Goal: Information Seeking & Learning: Check status

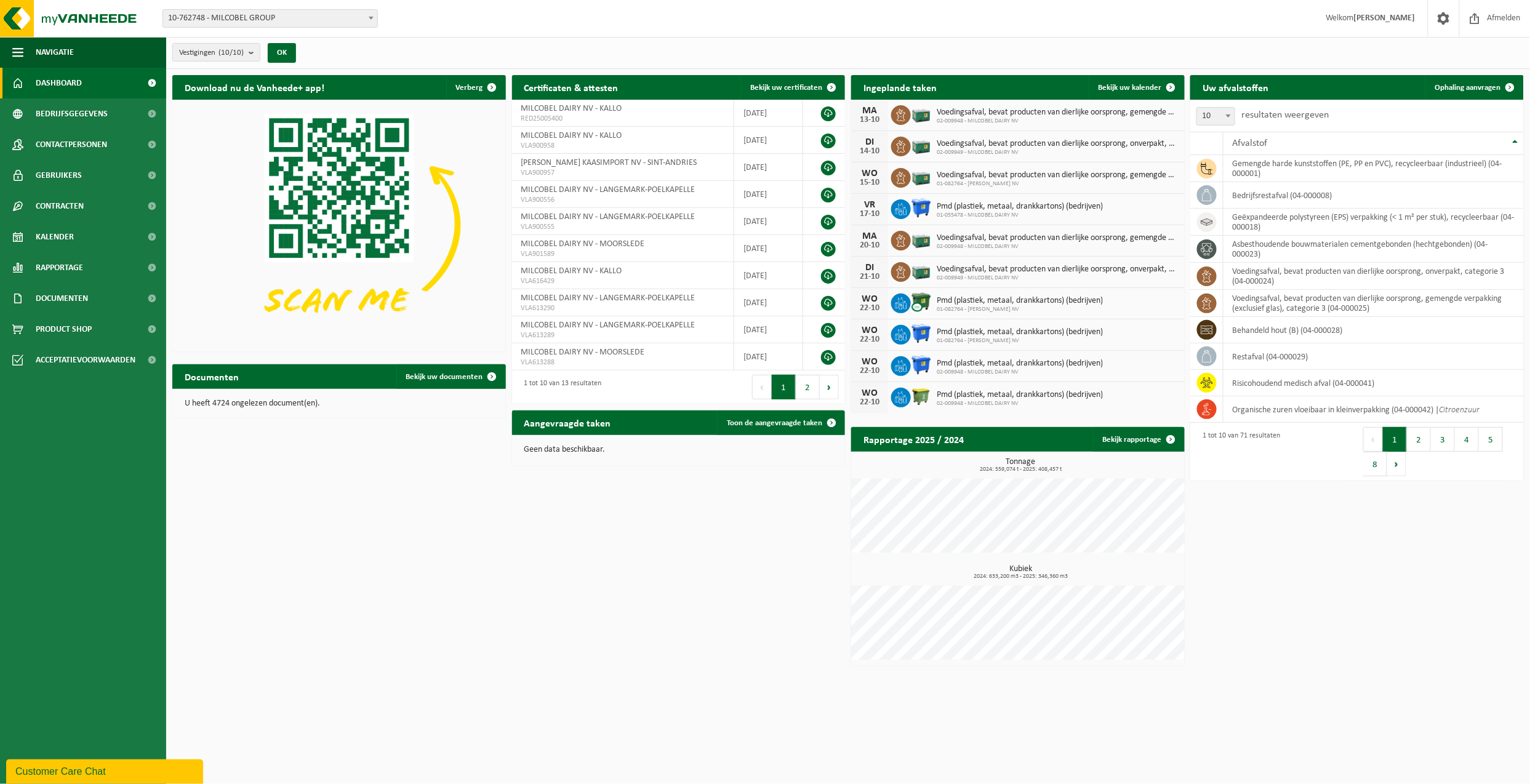
click at [370, 22] on span at bounding box center [371, 17] width 12 height 16
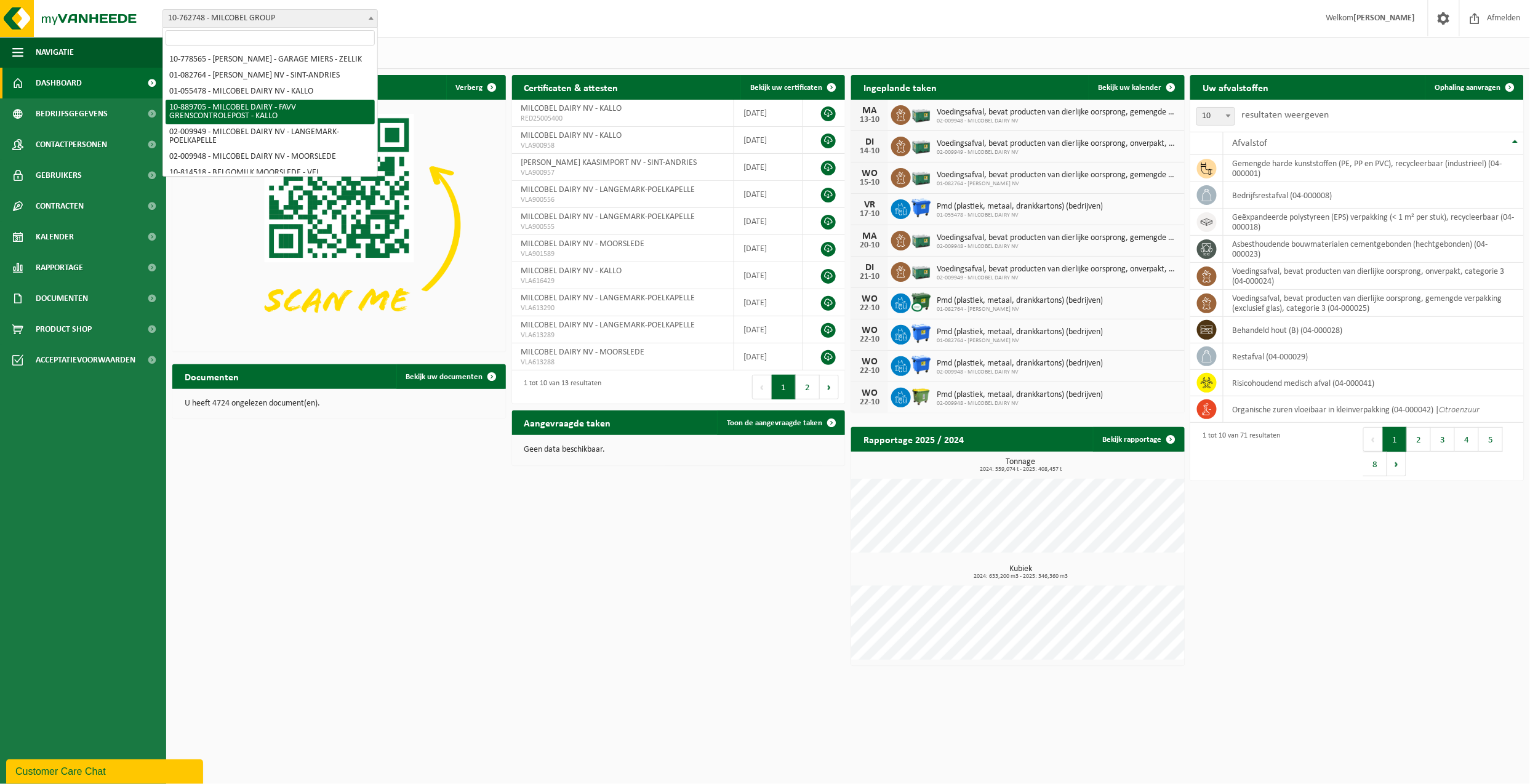
scroll to position [6, 0]
select select "310"
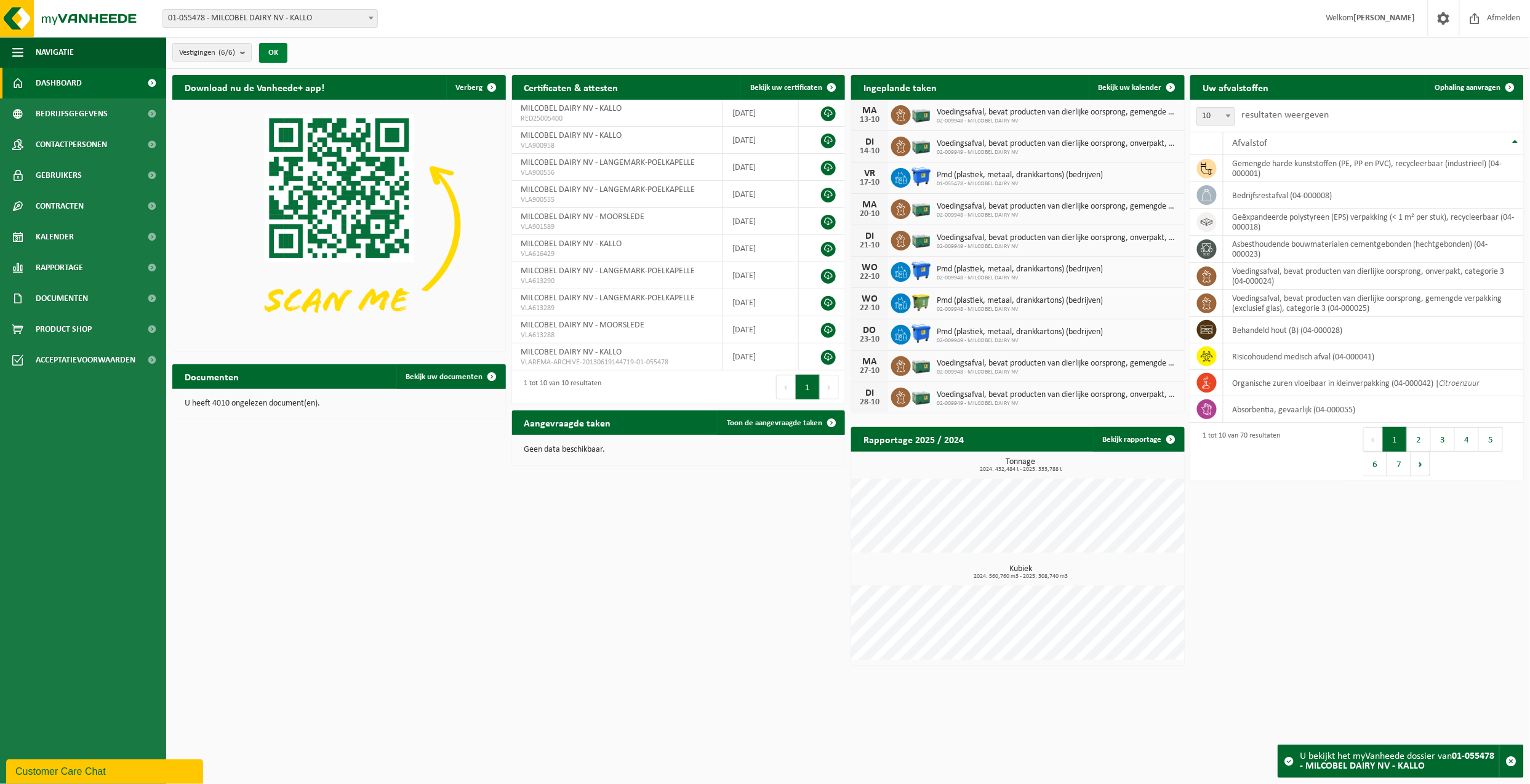
click at [276, 52] on button "OK" at bounding box center [273, 53] width 28 height 20
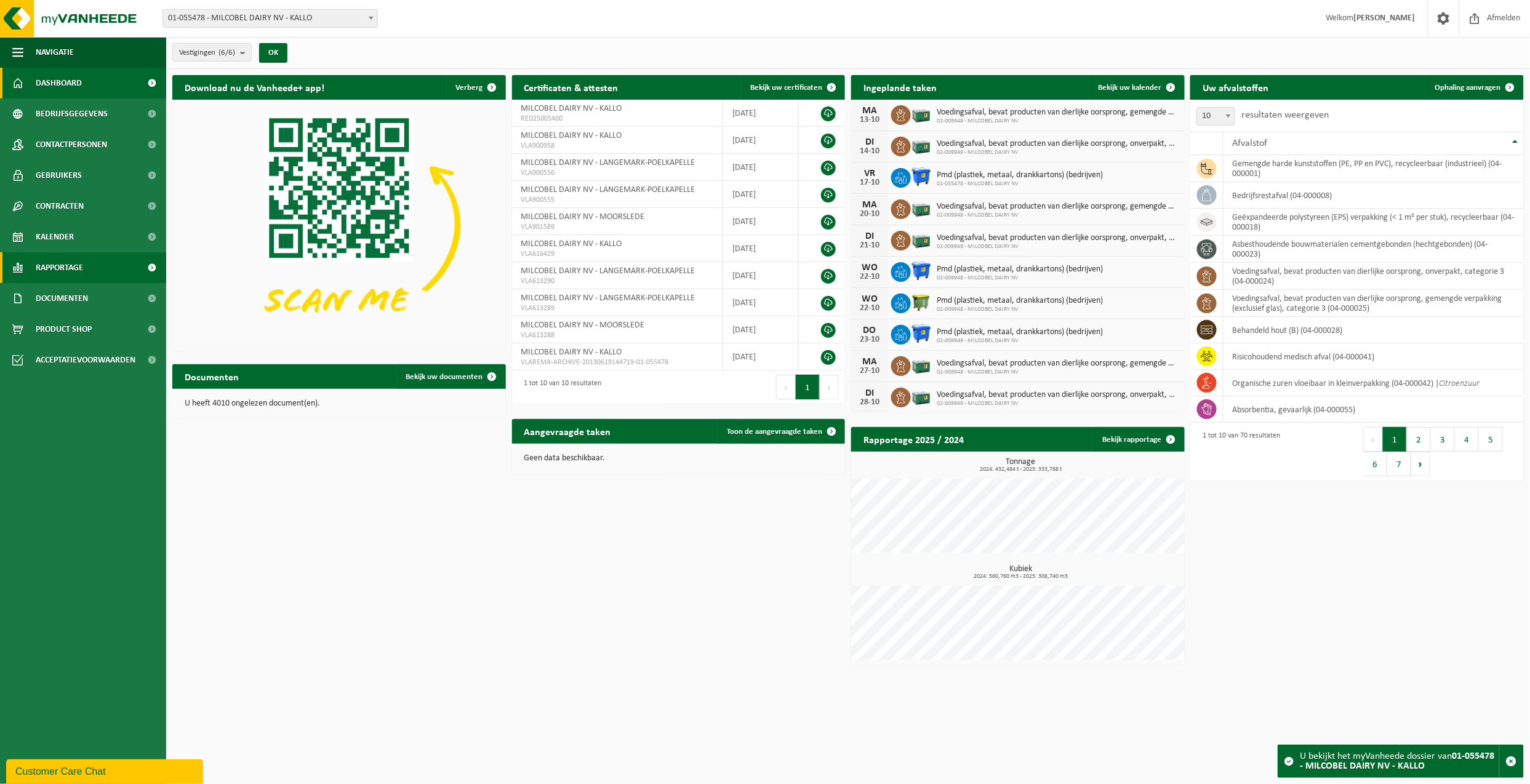
click at [67, 270] on span "Rapportage" at bounding box center [59, 268] width 47 height 31
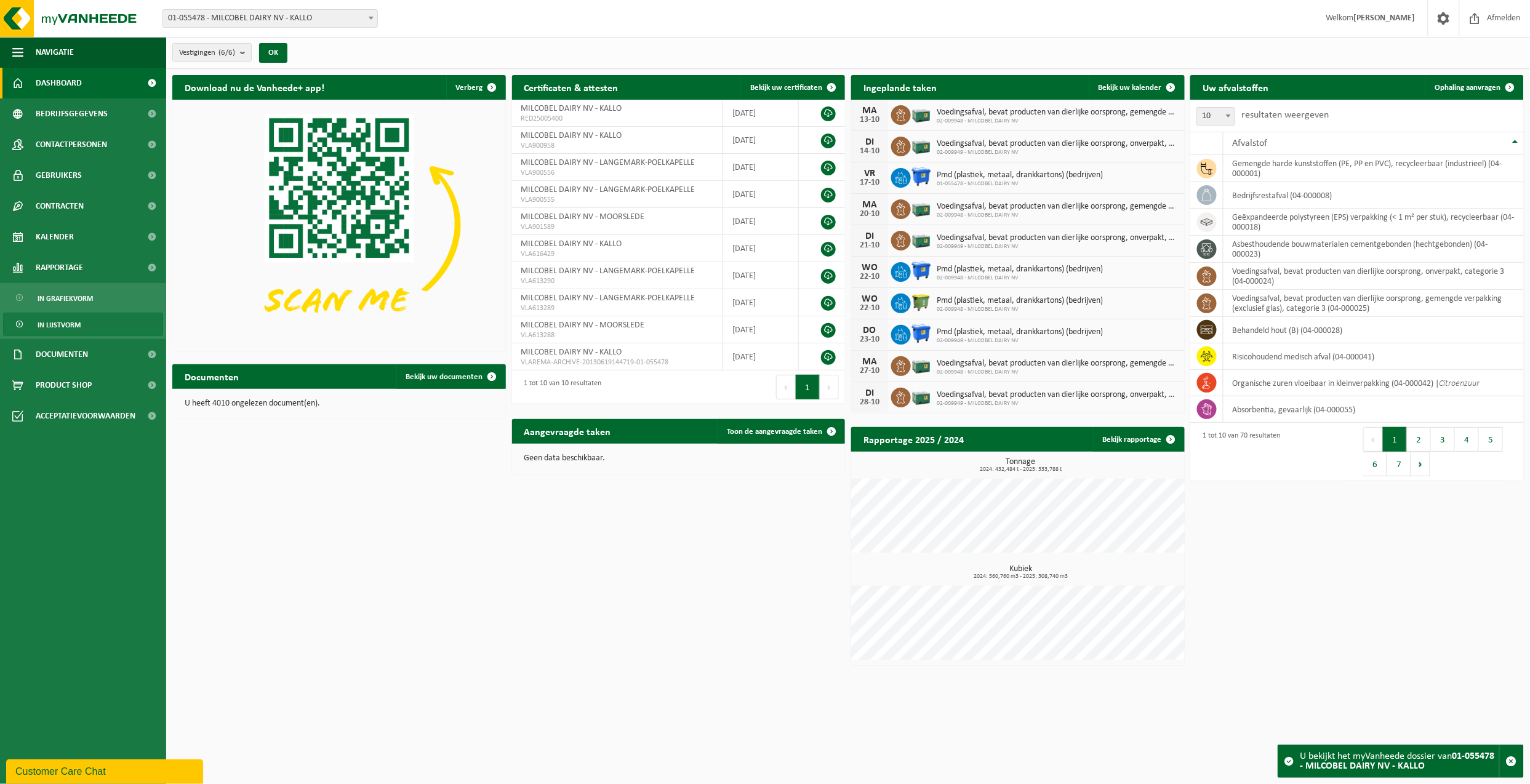
click at [75, 323] on span "In lijstvorm" at bounding box center [59, 325] width 43 height 24
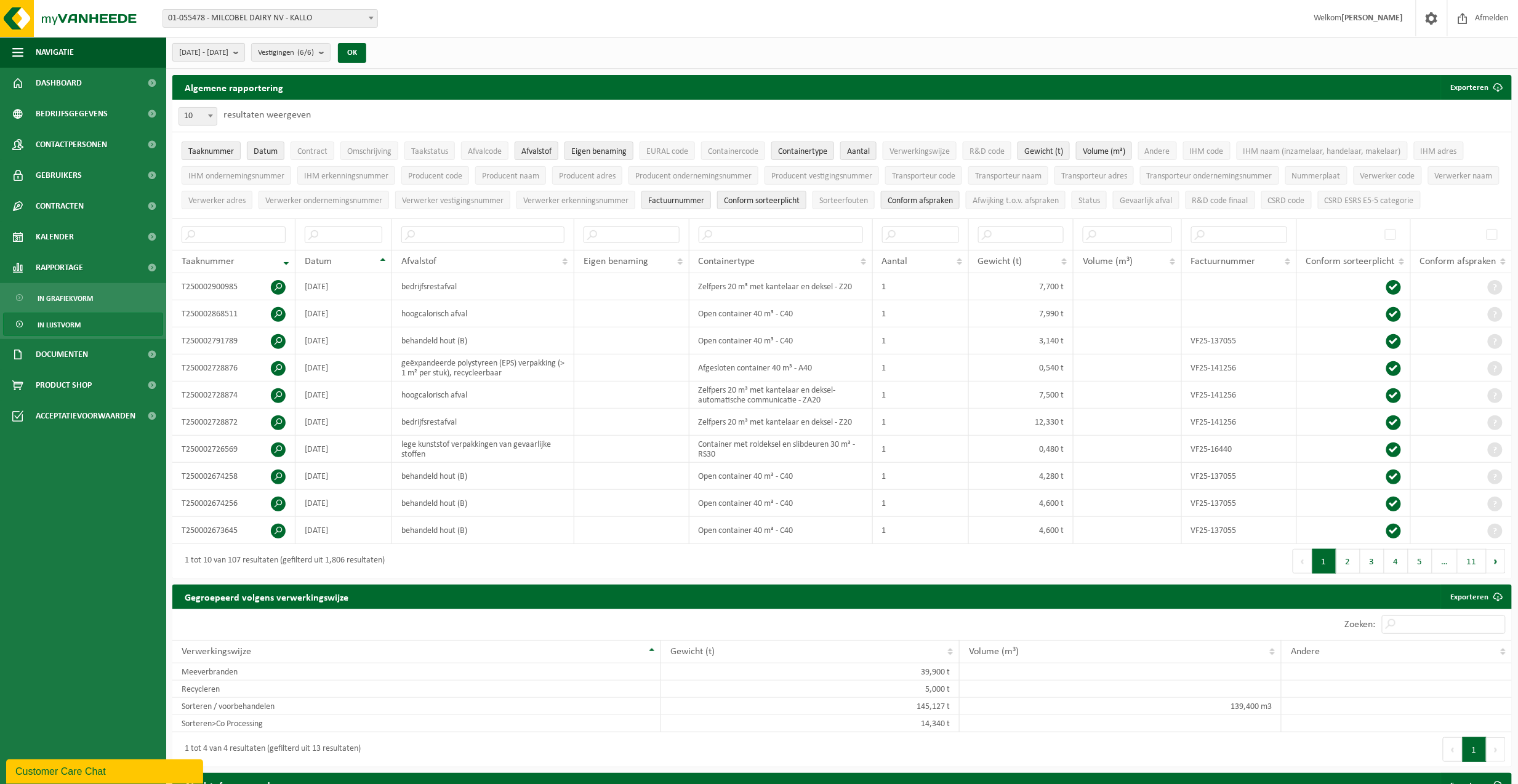
click at [244, 52] on b "submit" at bounding box center [239, 52] width 11 height 17
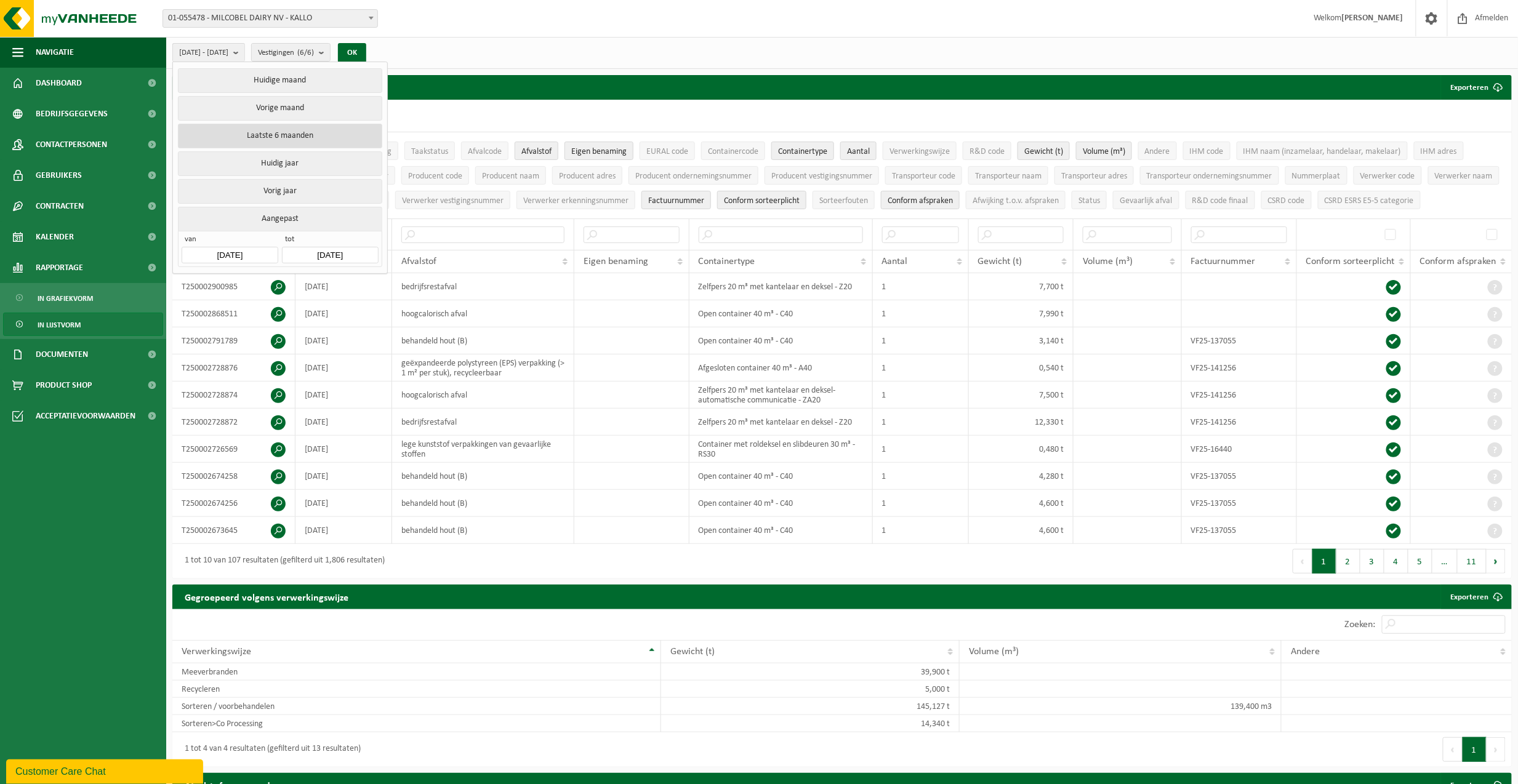
click at [279, 138] on button "Laatste 6 maanden" at bounding box center [279, 136] width 204 height 25
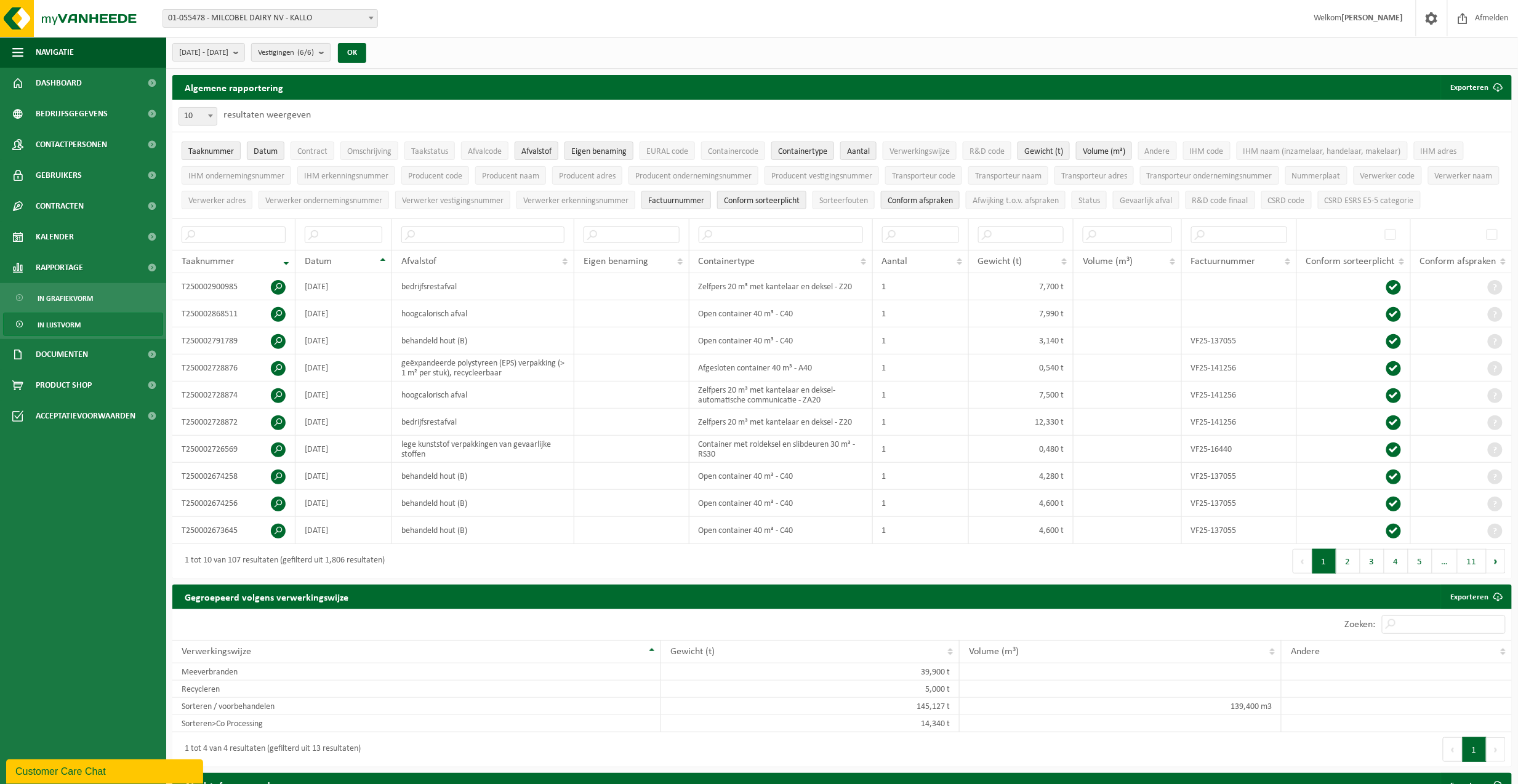
click at [330, 55] on b "submit" at bounding box center [324, 52] width 11 height 17
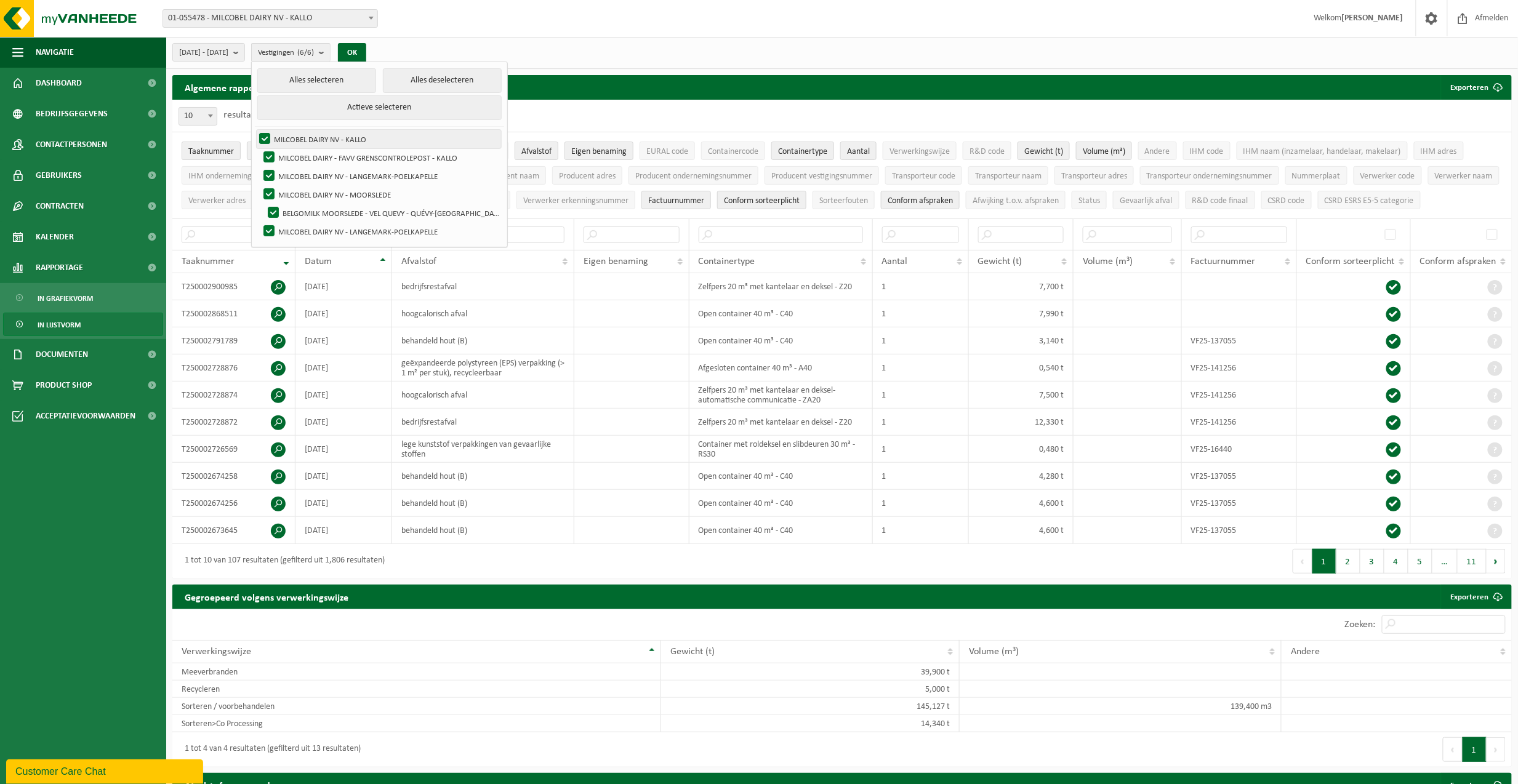
click at [366, 139] on label "MILCOBEL DAIRY NV - KALLO" at bounding box center [378, 139] width 244 height 18
click at [255, 130] on input "MILCOBEL DAIRY NV - KALLO" at bounding box center [254, 129] width 1 height 1
click at [299, 138] on label "MILCOBEL DAIRY NV - KALLO" at bounding box center [378, 139] width 244 height 18
click at [255, 130] on input "MILCOBEL DAIRY NV - KALLO" at bounding box center [254, 129] width 1 height 1
checkbox input "true"
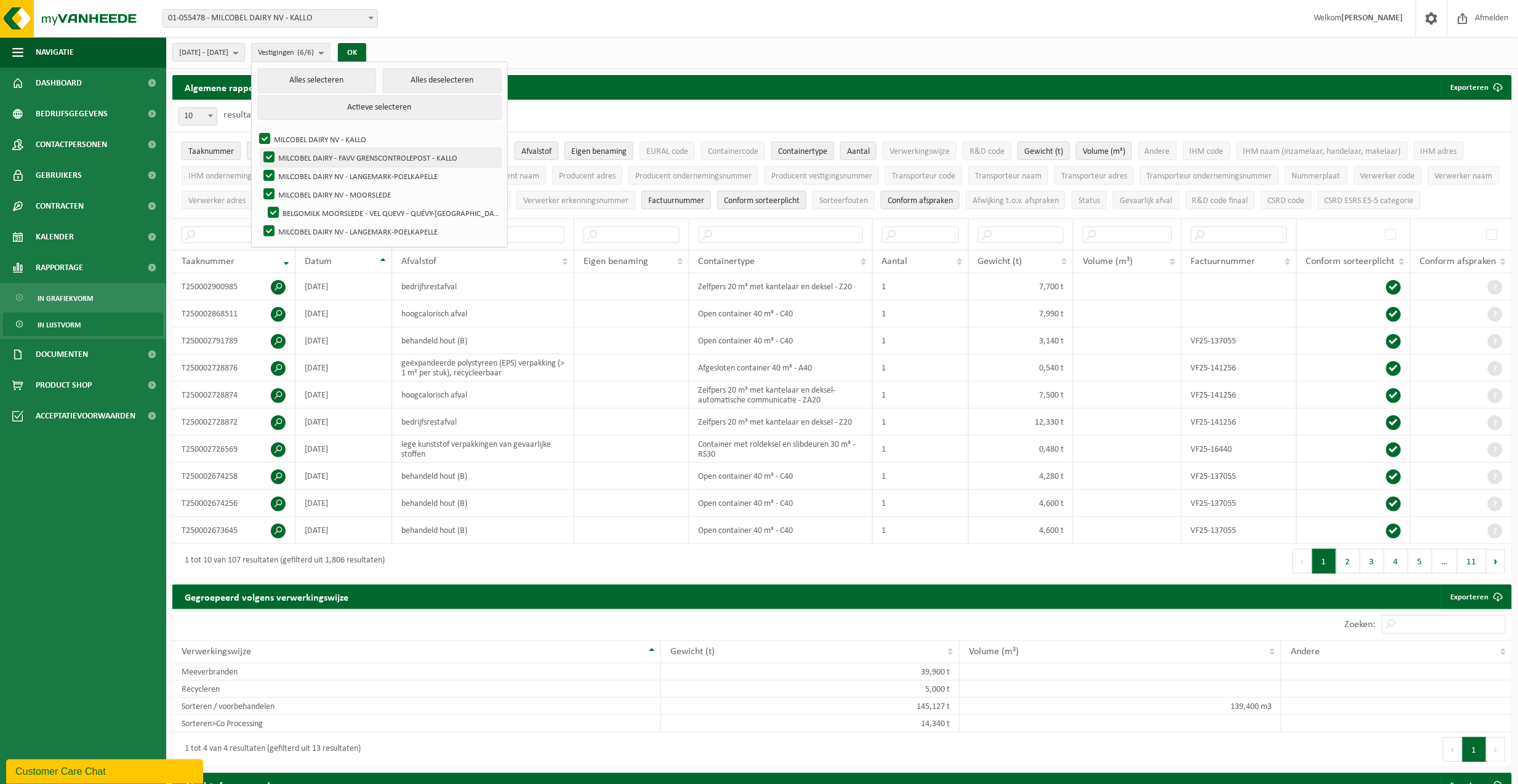
click at [306, 160] on label "MILCOBEL DAIRY - FAVV GRENSCONTROLEPOST - KALLO" at bounding box center [381, 158] width 240 height 18
click at [259, 149] on input "MILCOBEL DAIRY - FAVV GRENSCONTROLEPOST - KALLO" at bounding box center [258, 148] width 1 height 1
checkbox input "false"
click at [306, 173] on label "MILCOBEL DAIRY NV - LANGEMARK-POELKAPELLE" at bounding box center [381, 175] width 240 height 18
click at [259, 166] on input "MILCOBEL DAIRY NV - LANGEMARK-POELKAPELLE" at bounding box center [258, 166] width 1 height 1
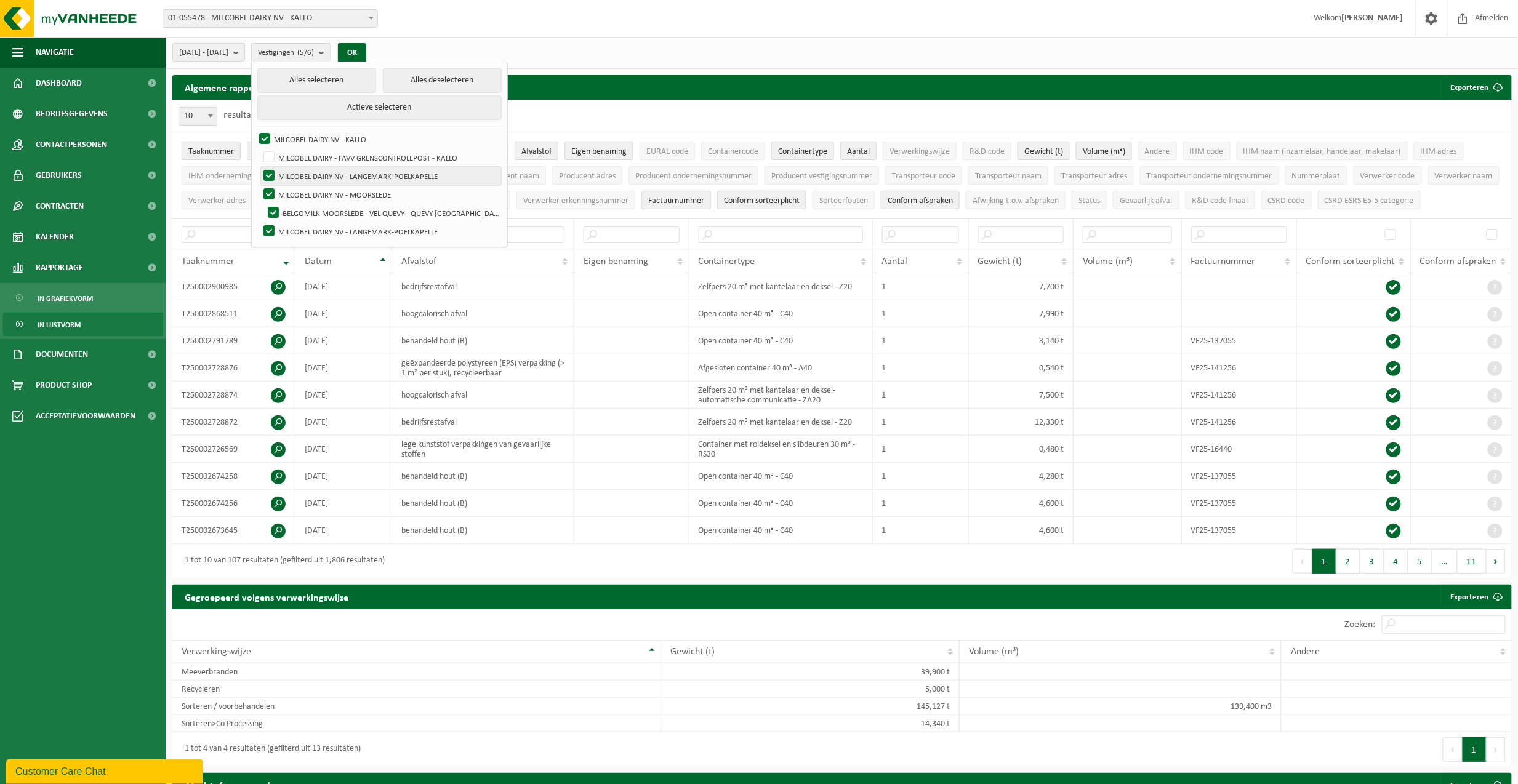
checkbox input "false"
click at [304, 195] on label "MILCOBEL DAIRY NV - MOORSLEDE" at bounding box center [381, 194] width 240 height 18
click at [259, 185] on input "MILCOBEL DAIRY NV - MOORSLEDE" at bounding box center [258, 184] width 1 height 1
checkbox input "false"
click at [306, 207] on label "BELGOMILK MOORSLEDE - VEL QUEVY - QUÉVY-[GEOGRAPHIC_DATA]" at bounding box center [383, 212] width 236 height 18
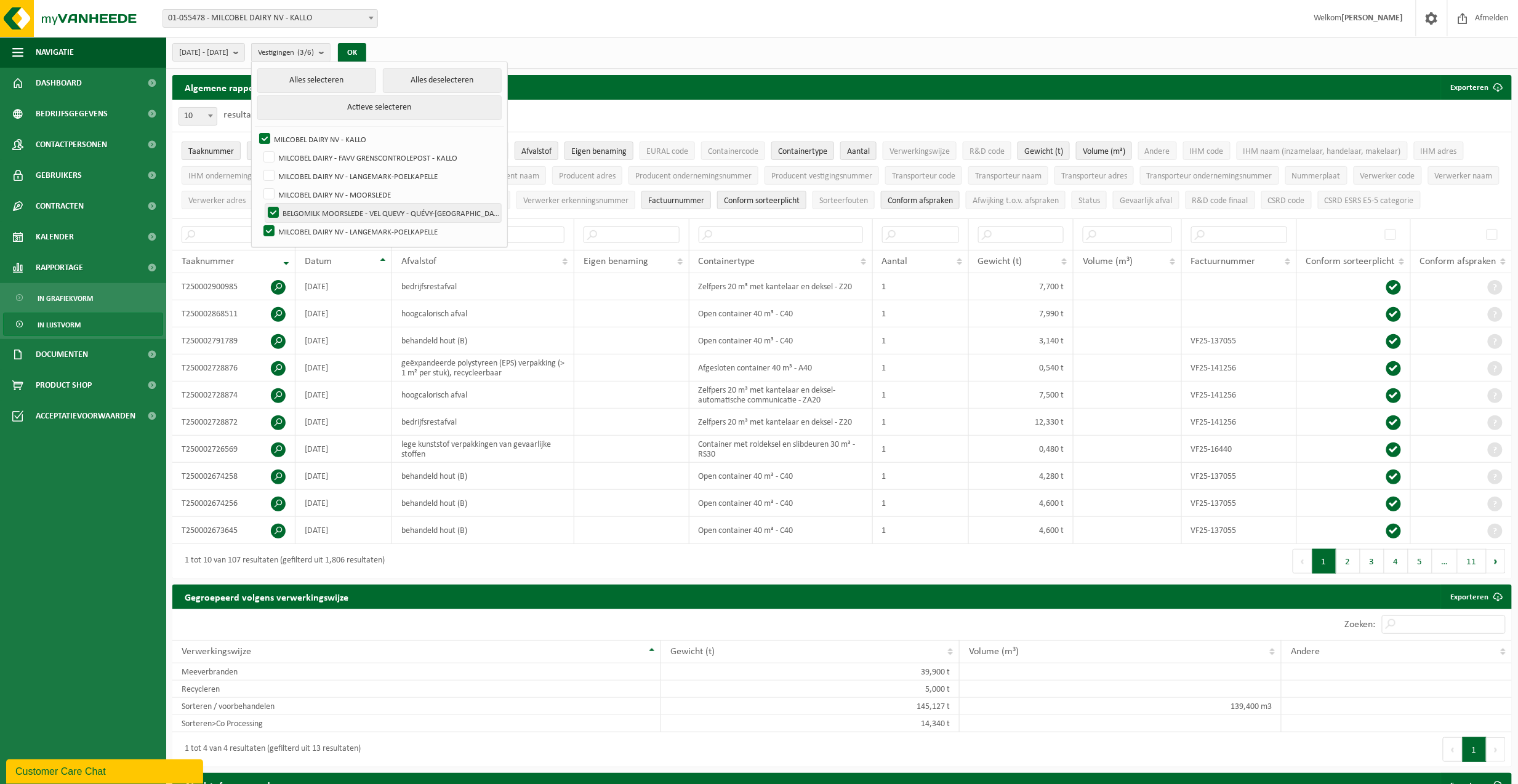
click at [264, 203] on input "BELGOMILK MOORSLEDE - VEL QUEVY - QUÉVY-[GEOGRAPHIC_DATA]" at bounding box center [263, 203] width 1 height 1
checkbox input "false"
click at [304, 229] on label "MILCOBEL DAIRY NV - LANGEMARK-POELKAPELLE" at bounding box center [381, 231] width 240 height 18
click at [259, 222] on input "MILCOBEL DAIRY NV - LANGEMARK-POELKAPELLE" at bounding box center [258, 221] width 1 height 1
checkbox input "false"
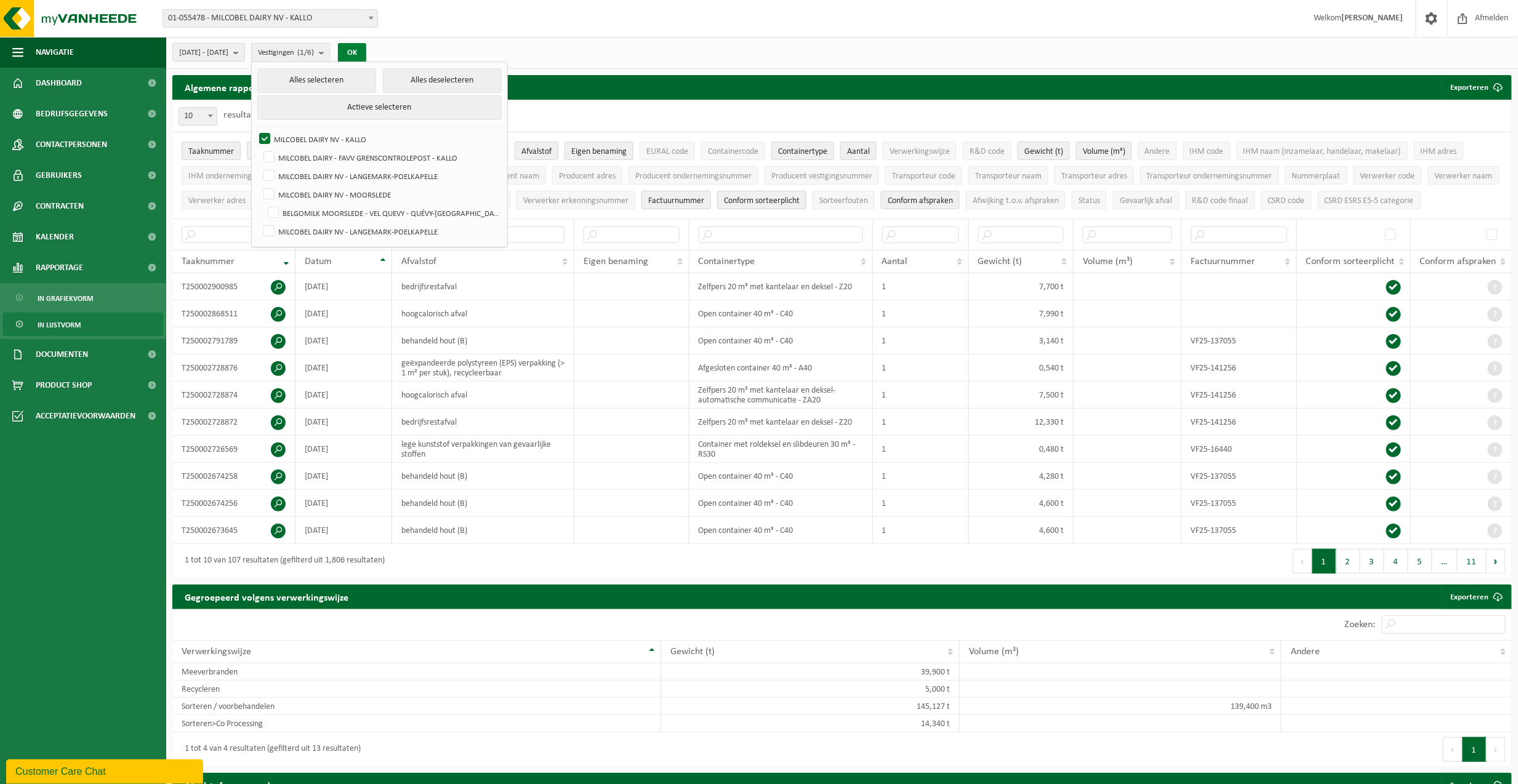
click at [366, 50] on button "OK" at bounding box center [352, 53] width 28 height 20
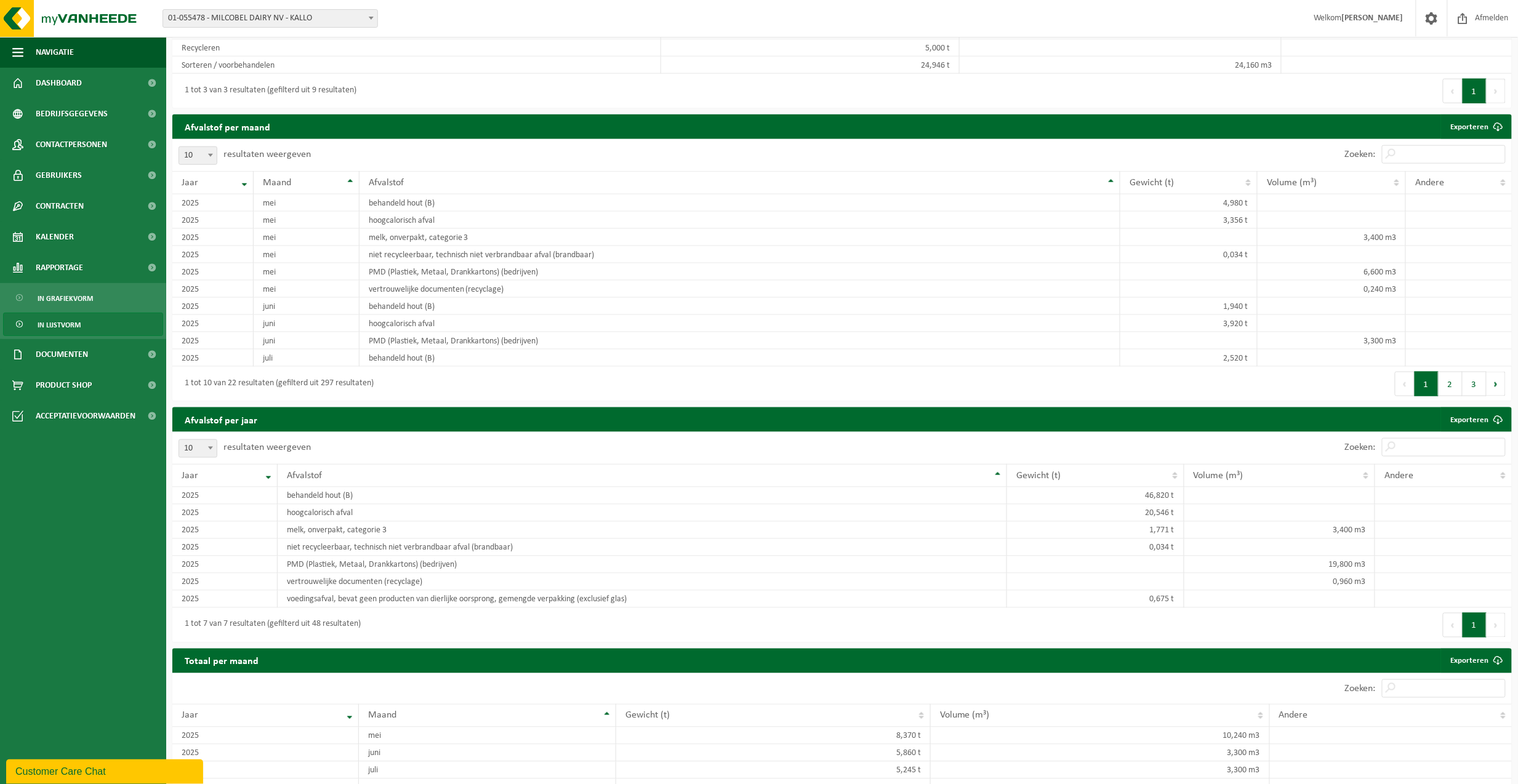
scroll to position [656, 0]
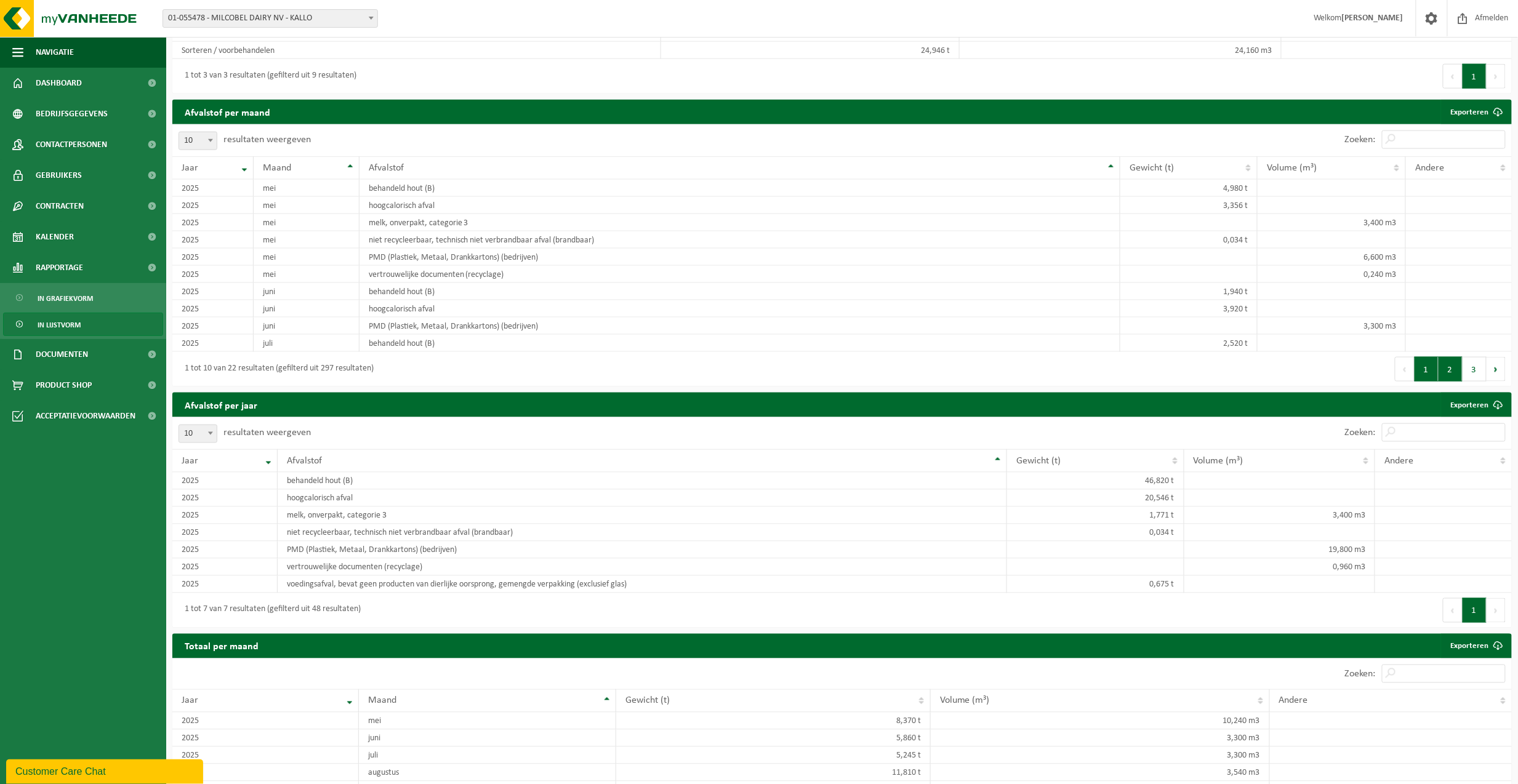
click at [1451, 381] on button "2" at bounding box center [1451, 369] width 24 height 25
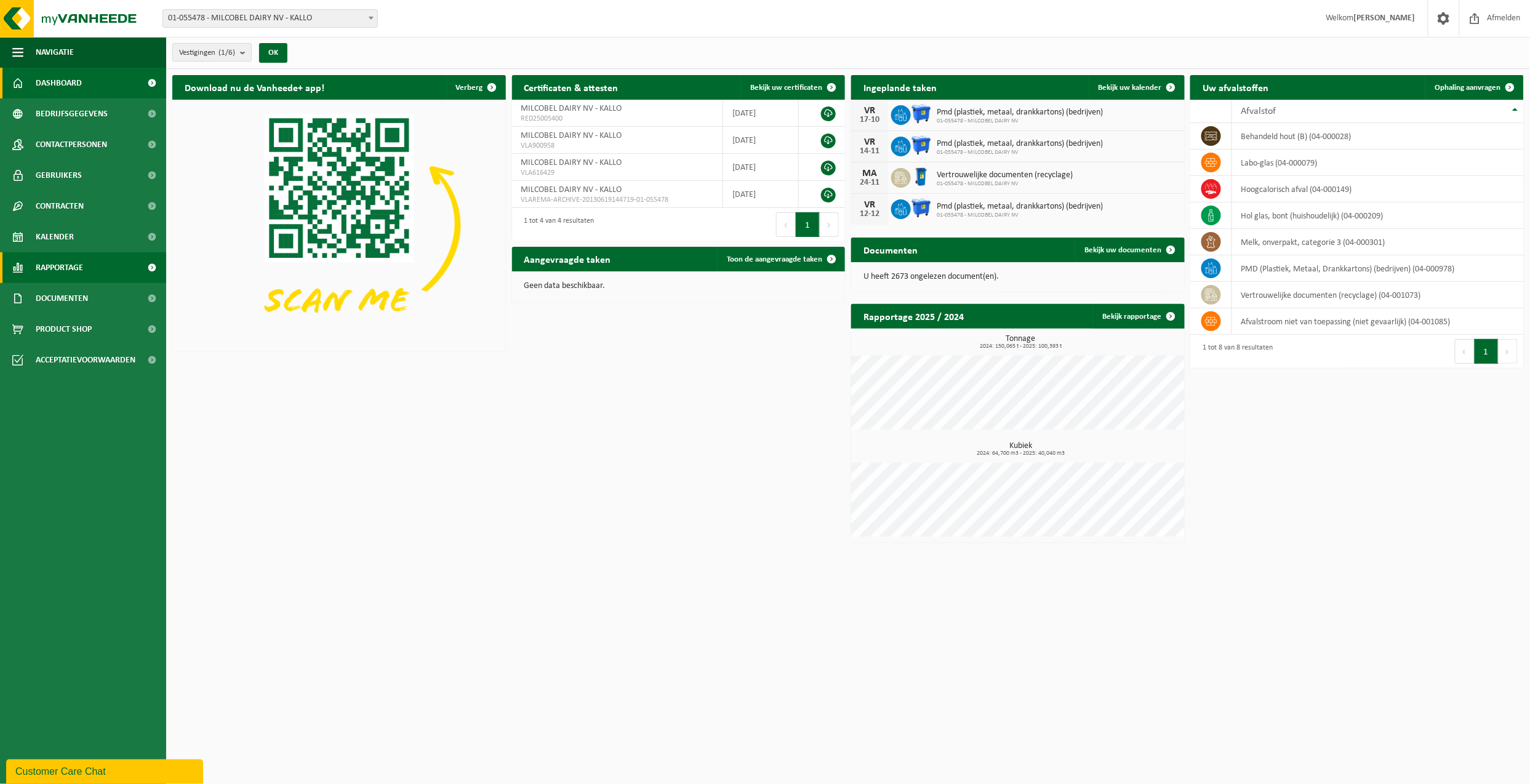
click at [57, 265] on span "Rapportage" at bounding box center [59, 268] width 47 height 31
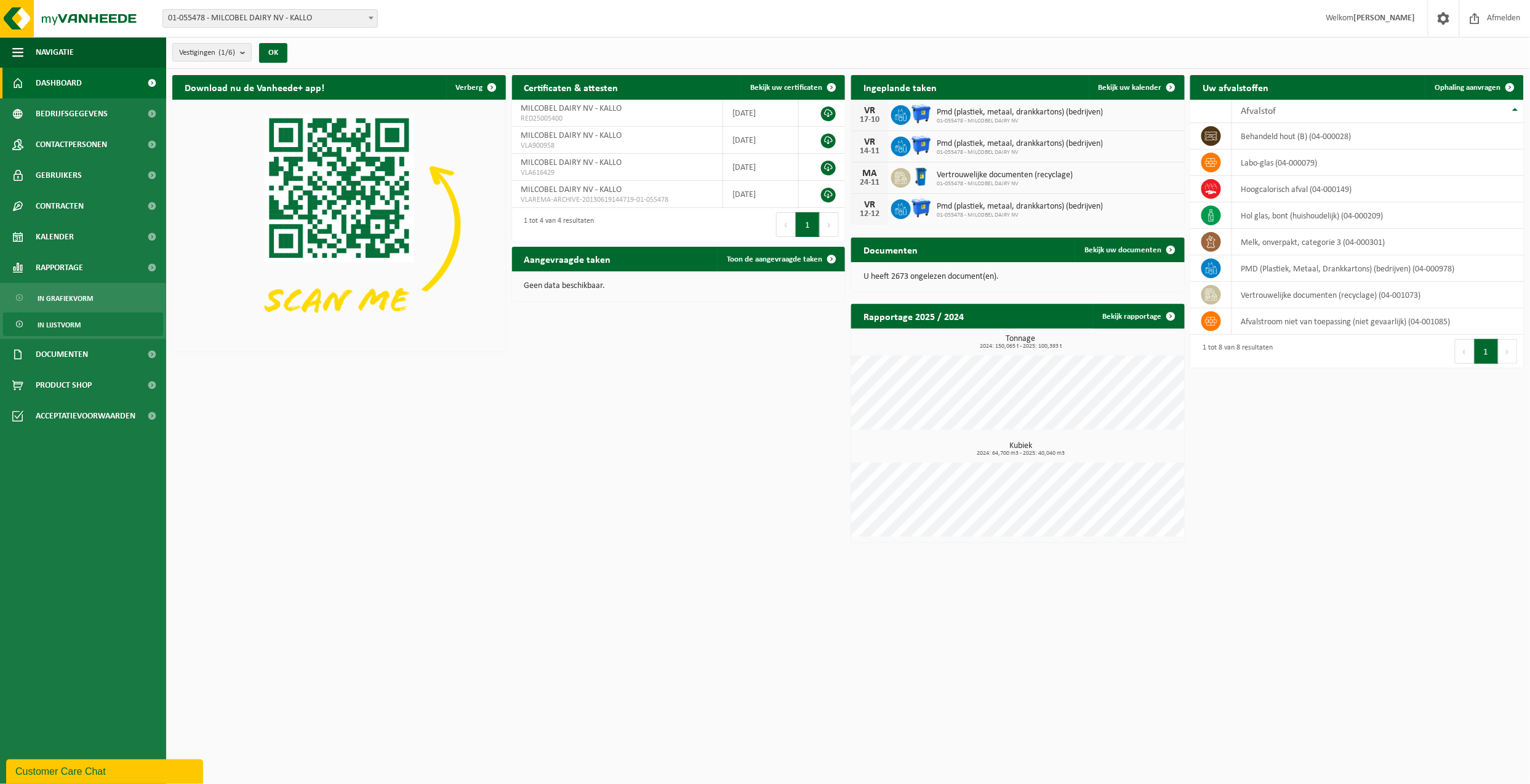
click at [69, 321] on span "In lijstvorm" at bounding box center [59, 325] width 43 height 24
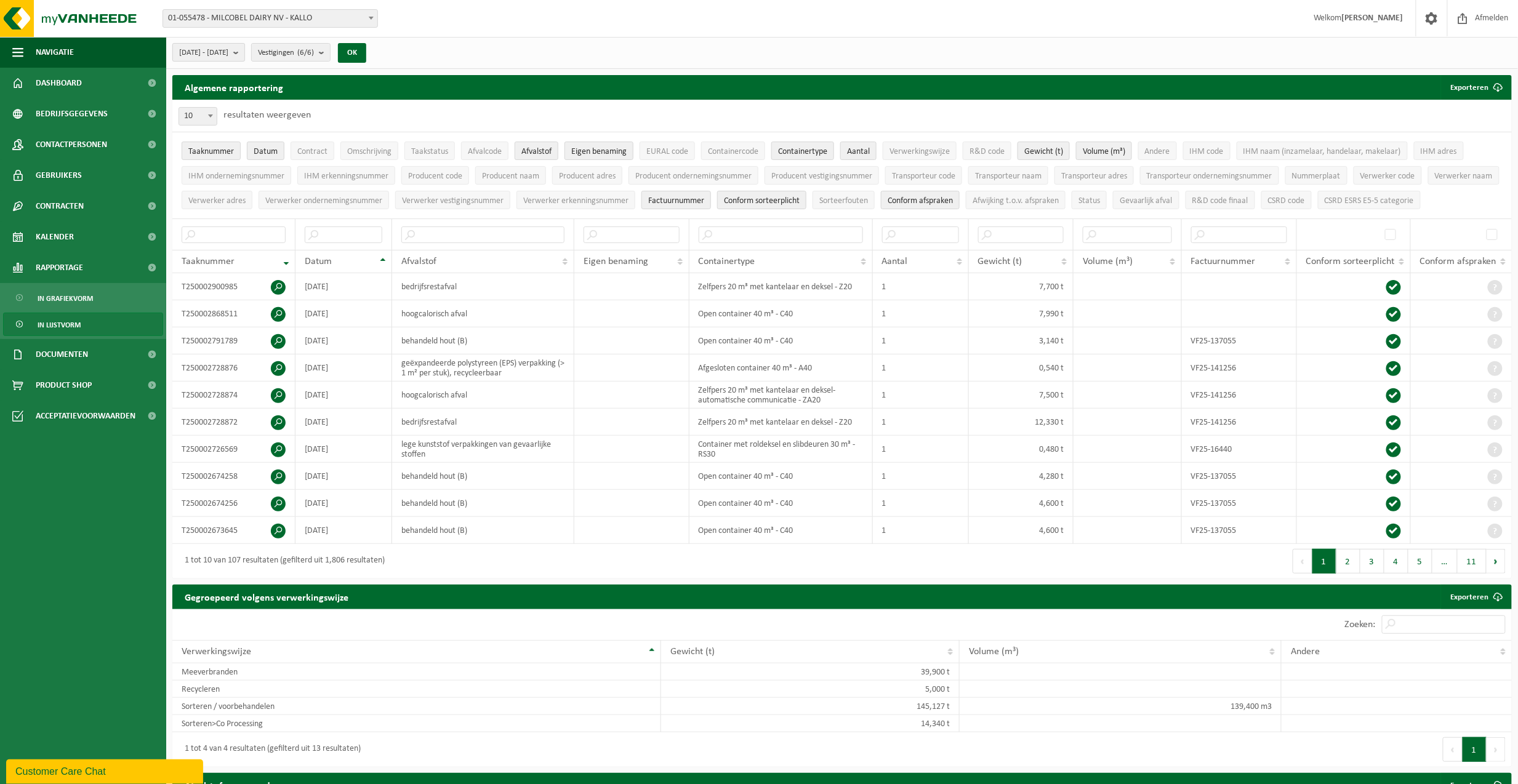
click at [244, 52] on b "submit" at bounding box center [239, 52] width 11 height 17
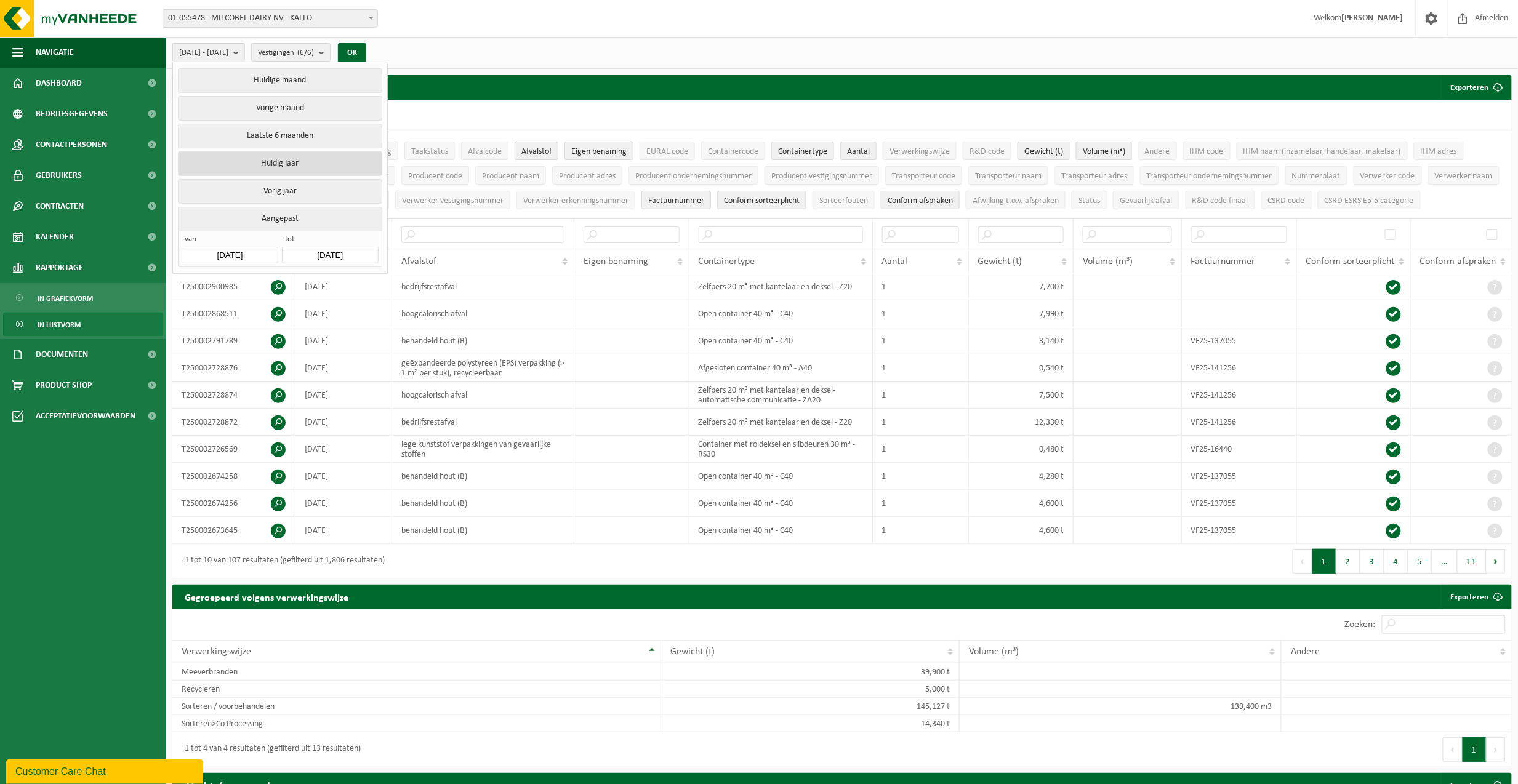
click at [269, 163] on button "Huidig jaar" at bounding box center [279, 163] width 204 height 25
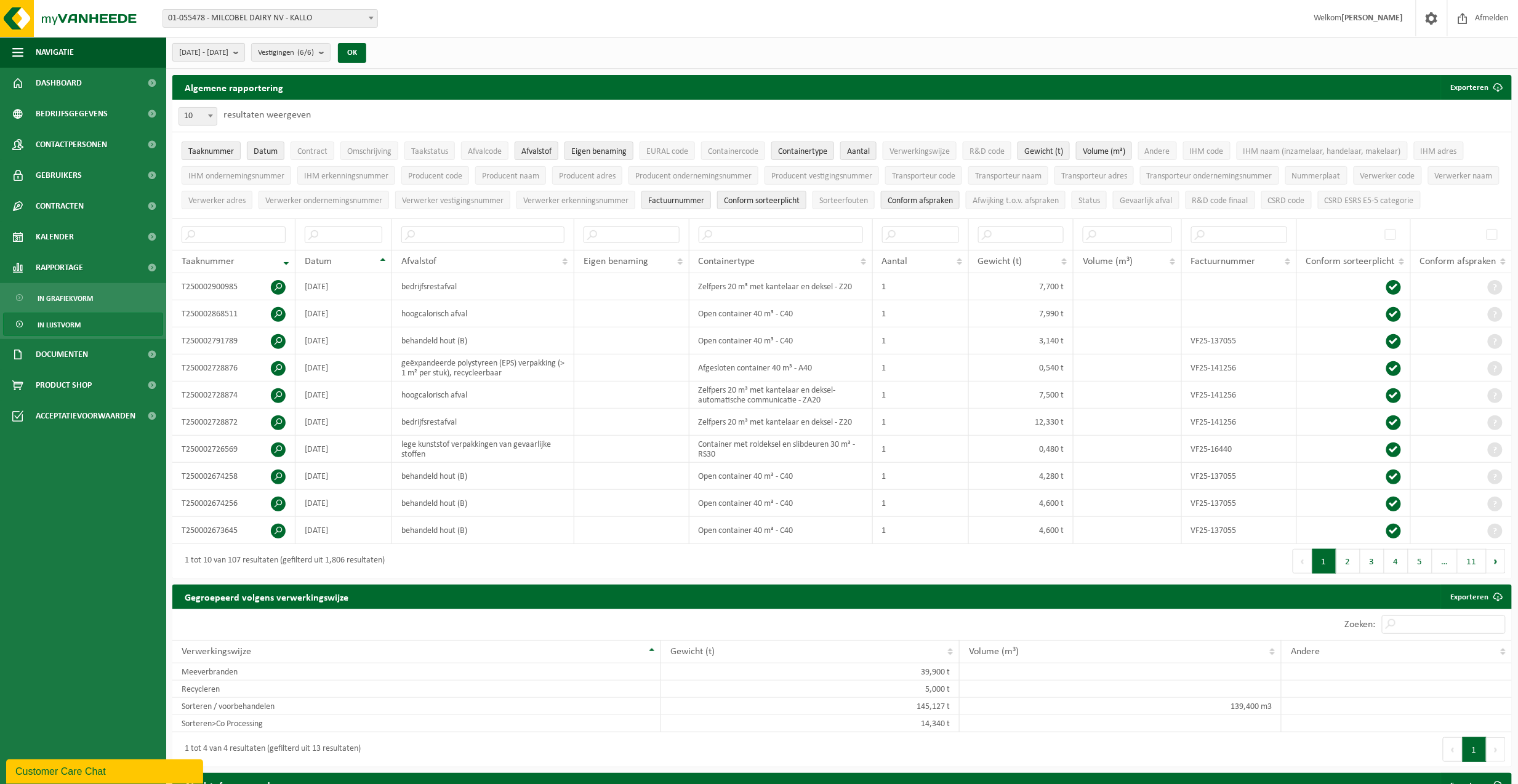
click at [244, 52] on b "submit" at bounding box center [239, 52] width 11 height 17
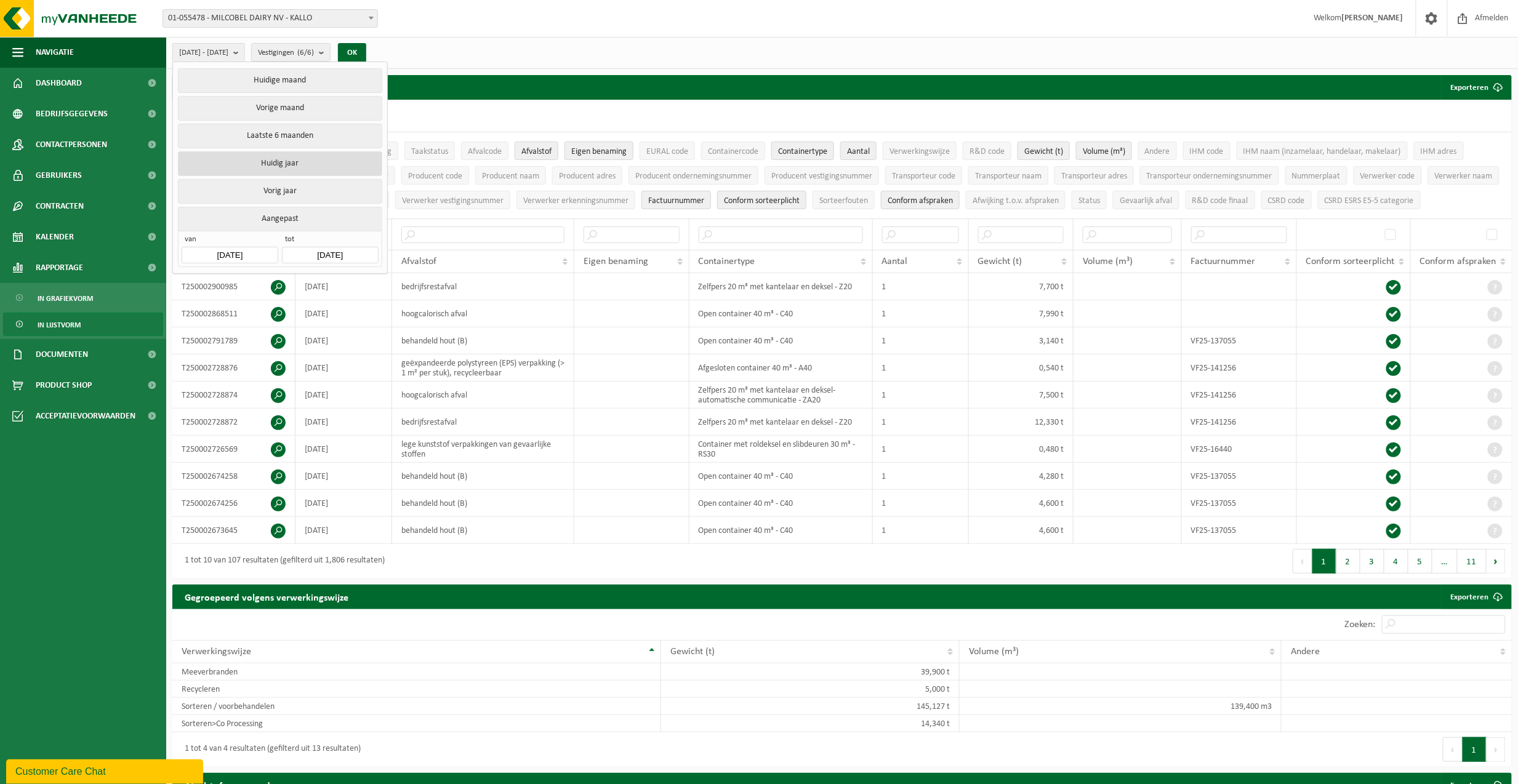
click at [248, 161] on button "Huidig jaar" at bounding box center [279, 163] width 204 height 25
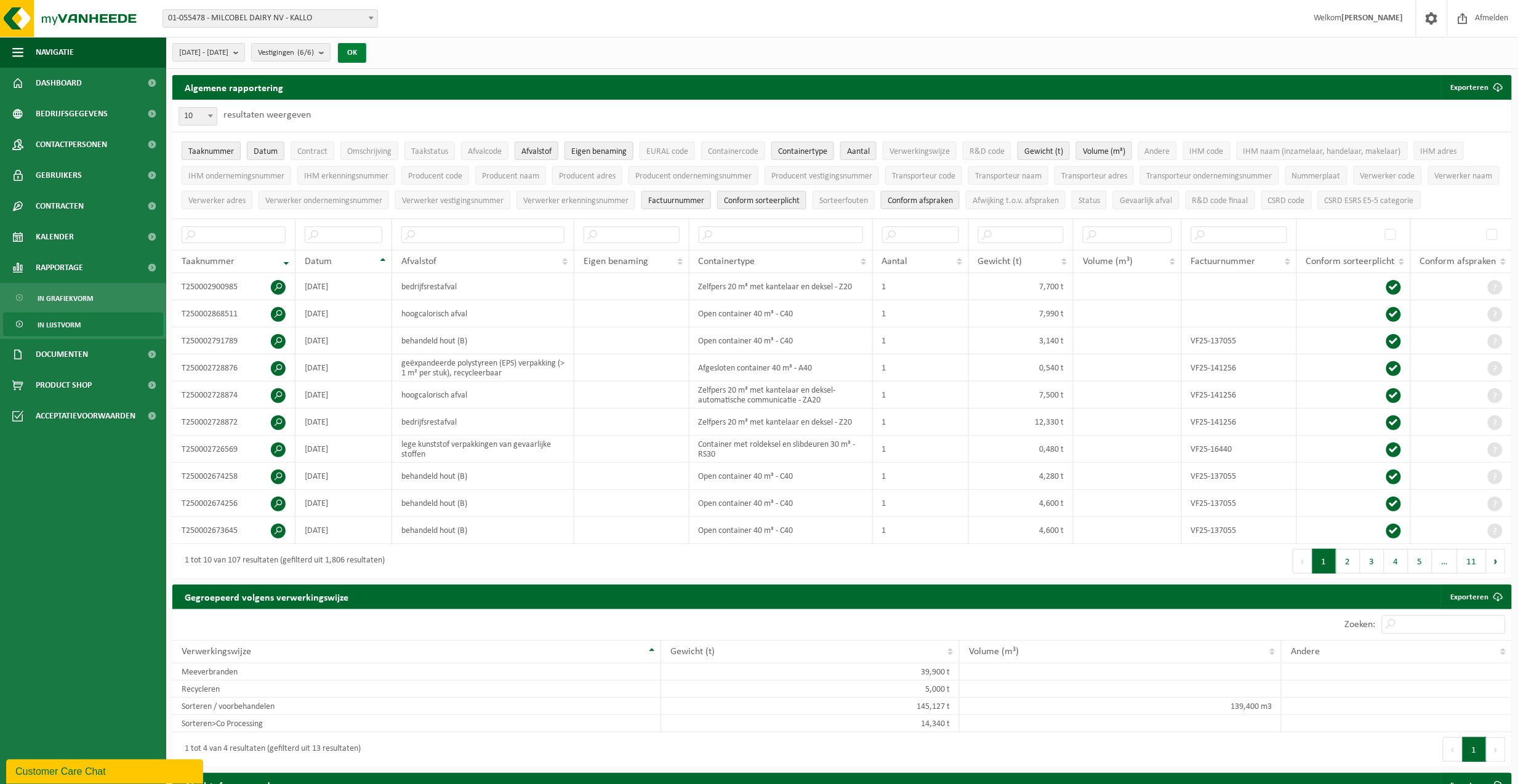
click at [366, 52] on button "OK" at bounding box center [352, 53] width 28 height 20
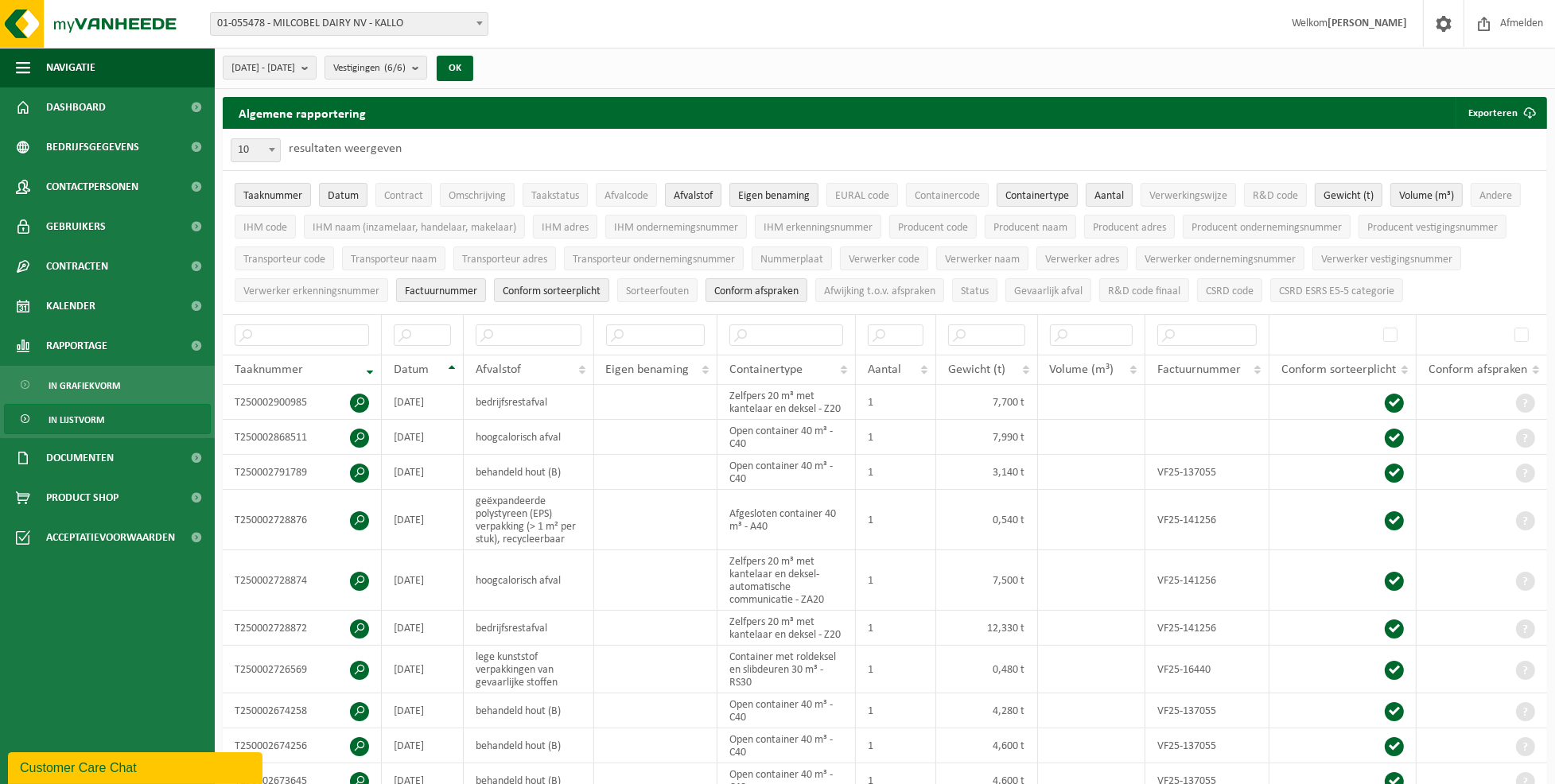
click at [81, 420] on span "In lijstvorm" at bounding box center [77, 420] width 56 height 31
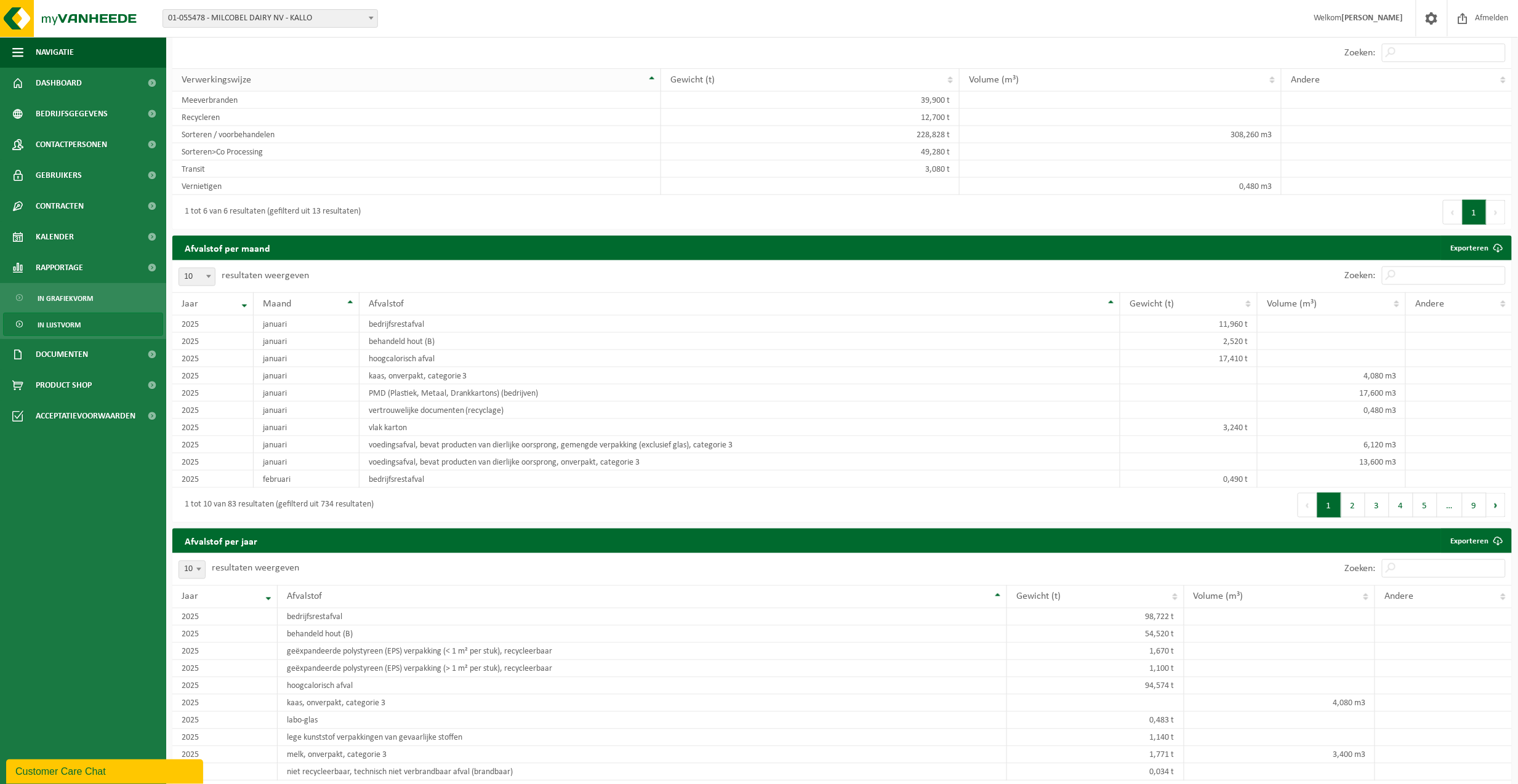
scroll to position [574, 0]
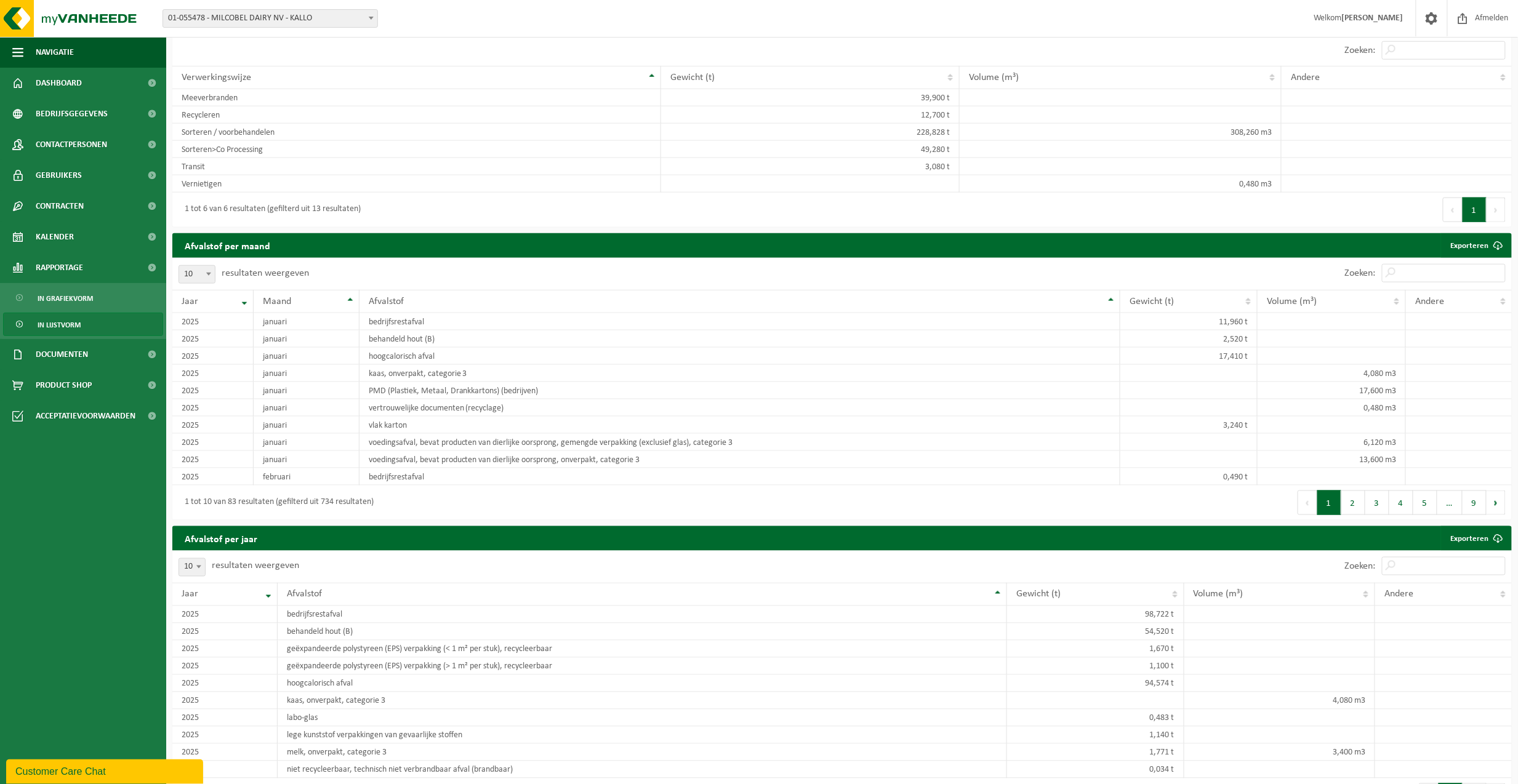
click at [371, 18] on b at bounding box center [371, 18] width 5 height 3
drag, startPoint x: 370, startPoint y: 406, endPoint x: 547, endPoint y: 411, distance: 177.1
click at [547, 382] on td "kaas, onverpakt, categorie 3" at bounding box center [740, 373] width 761 height 17
click at [1203, 515] on button "2" at bounding box center [1353, 503] width 24 height 25
click at [1203, 515] on button "1" at bounding box center [1330, 503] width 24 height 25
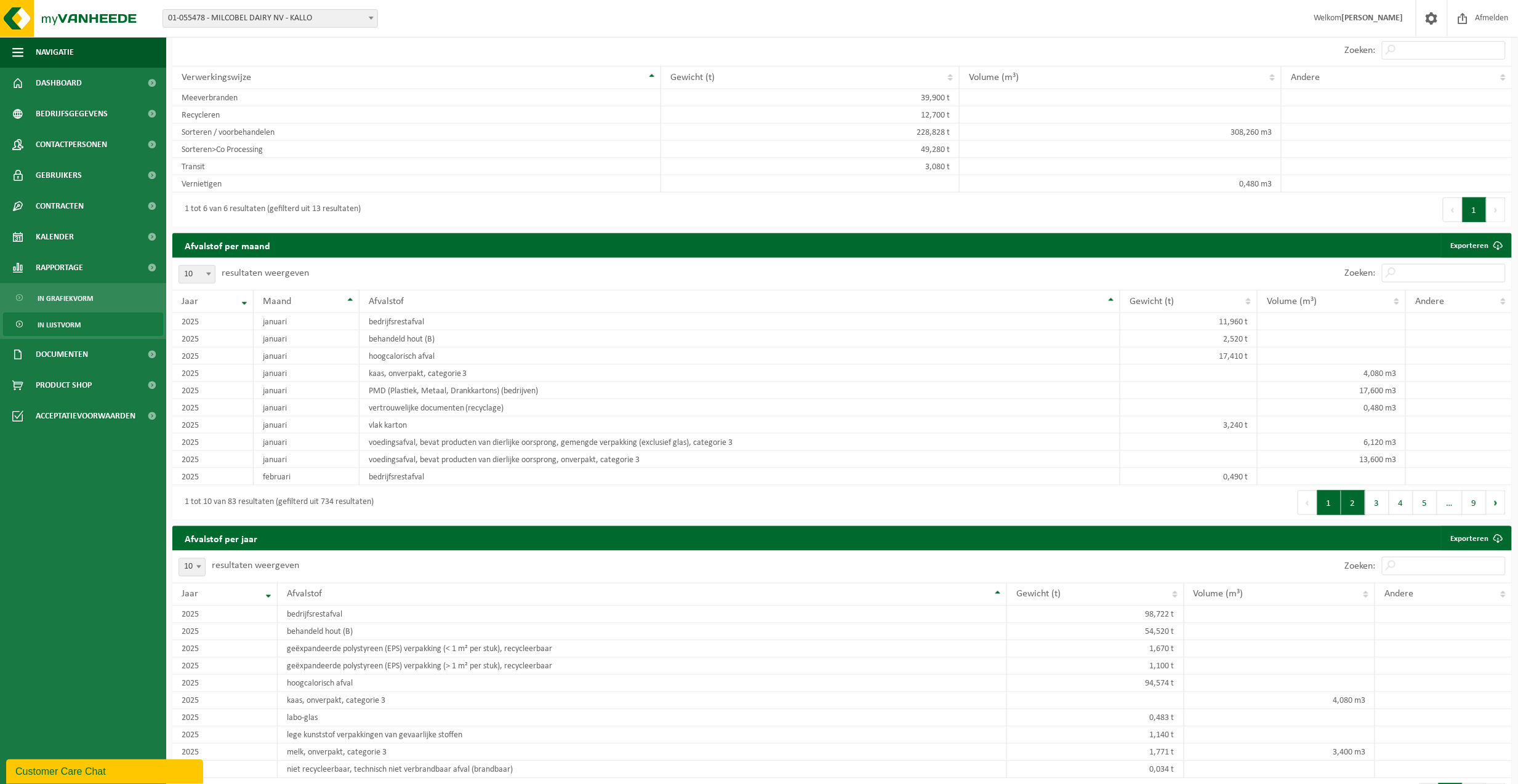
click at [1203, 515] on button "2" at bounding box center [1353, 503] width 24 height 25
click at [1203, 515] on button "3" at bounding box center [1378, 503] width 24 height 25
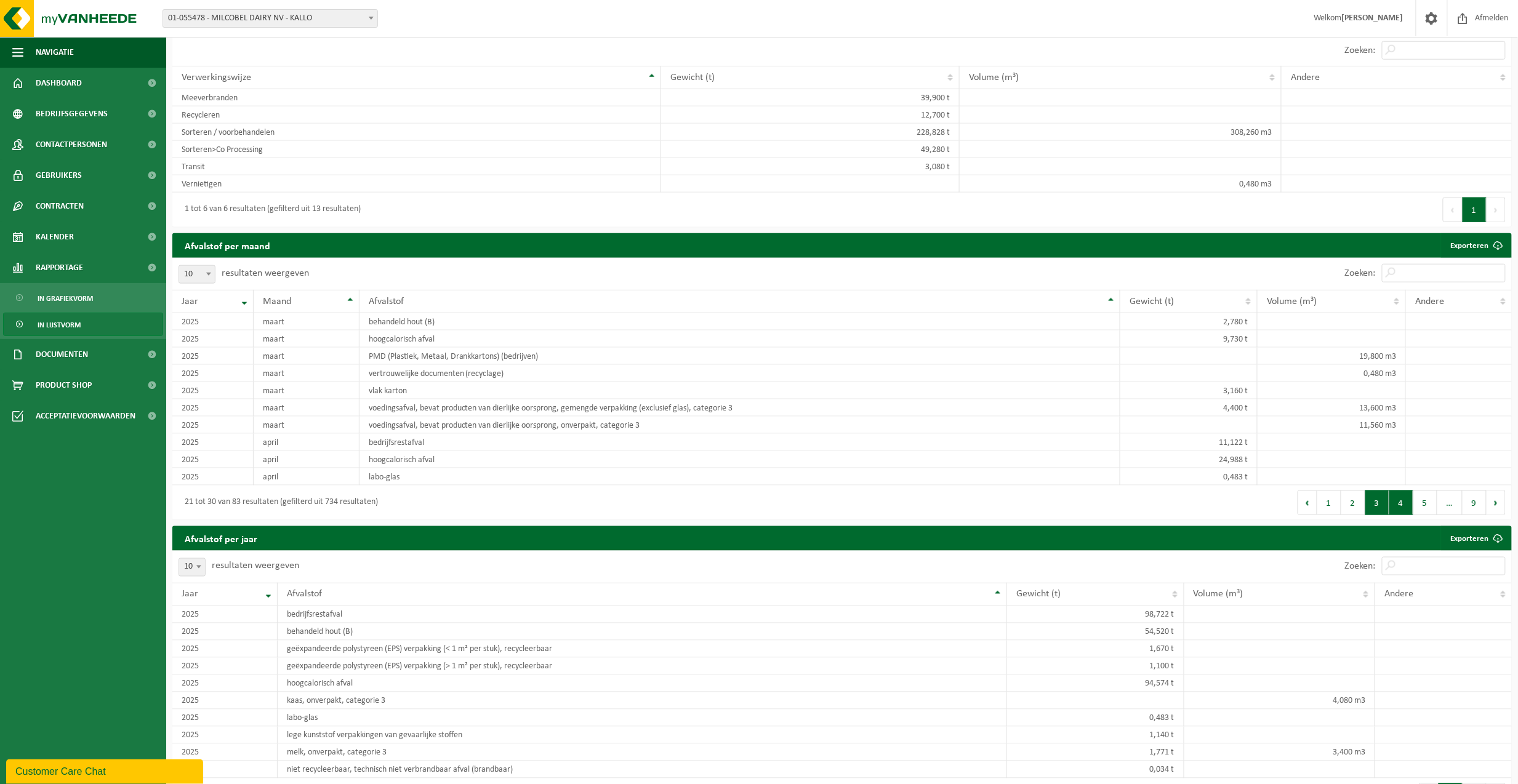
click at [1203, 515] on button "4" at bounding box center [1401, 503] width 24 height 25
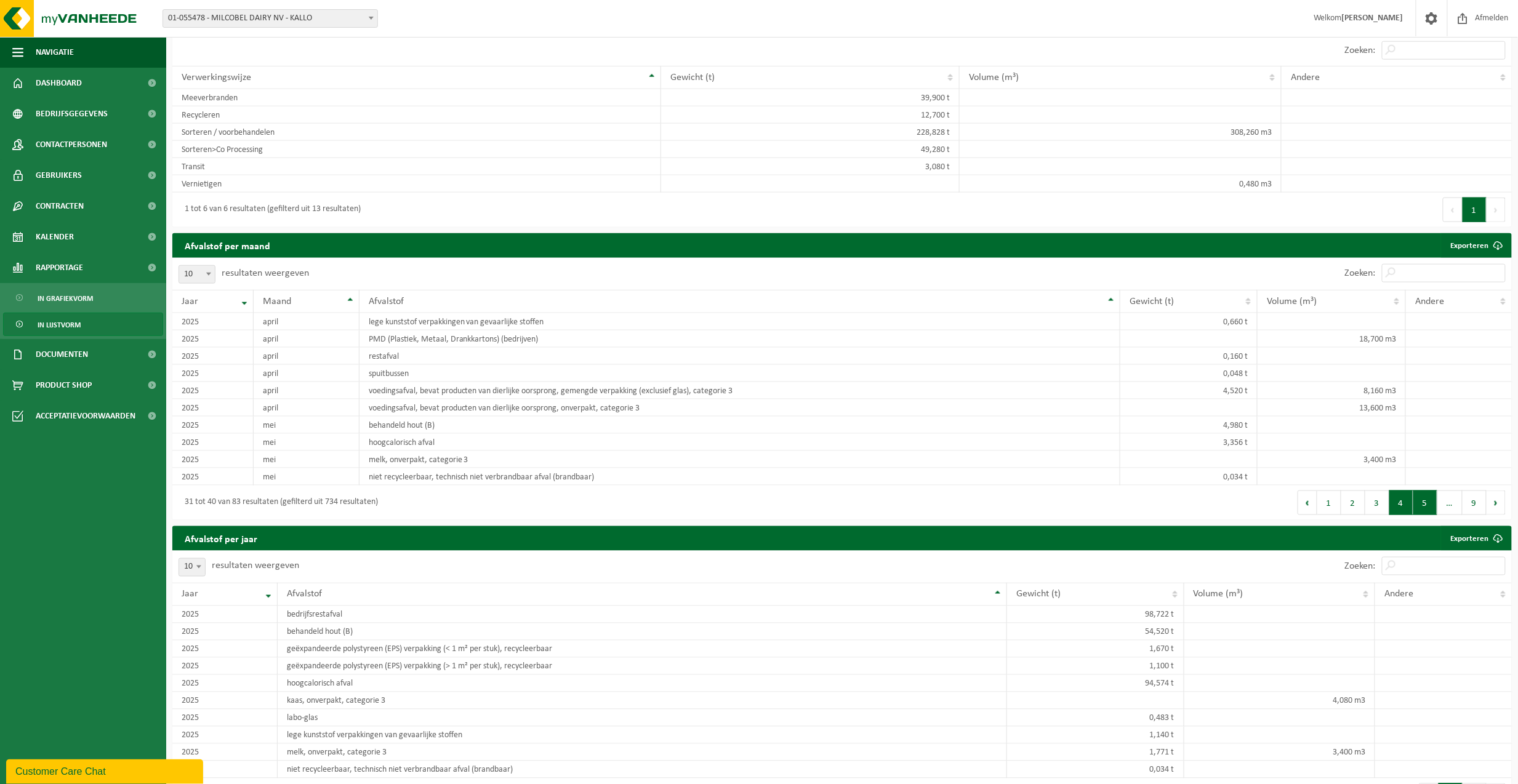
click at [1203, 515] on button "5" at bounding box center [1425, 503] width 24 height 25
click at [1203, 515] on button "6" at bounding box center [1425, 503] width 24 height 25
click at [1203, 515] on button "7" at bounding box center [1427, 503] width 24 height 25
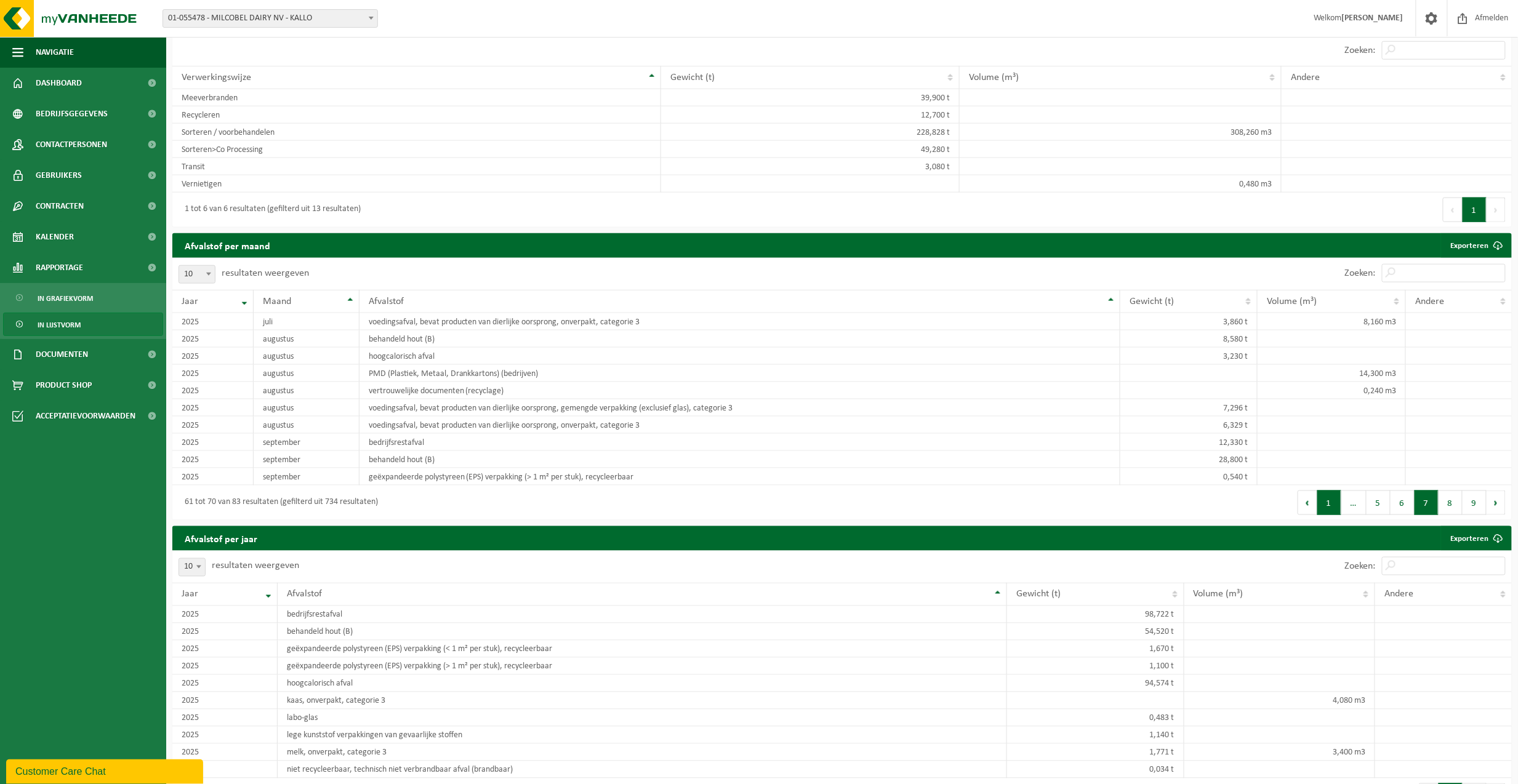
click at [1203, 515] on button "1" at bounding box center [1330, 503] width 24 height 25
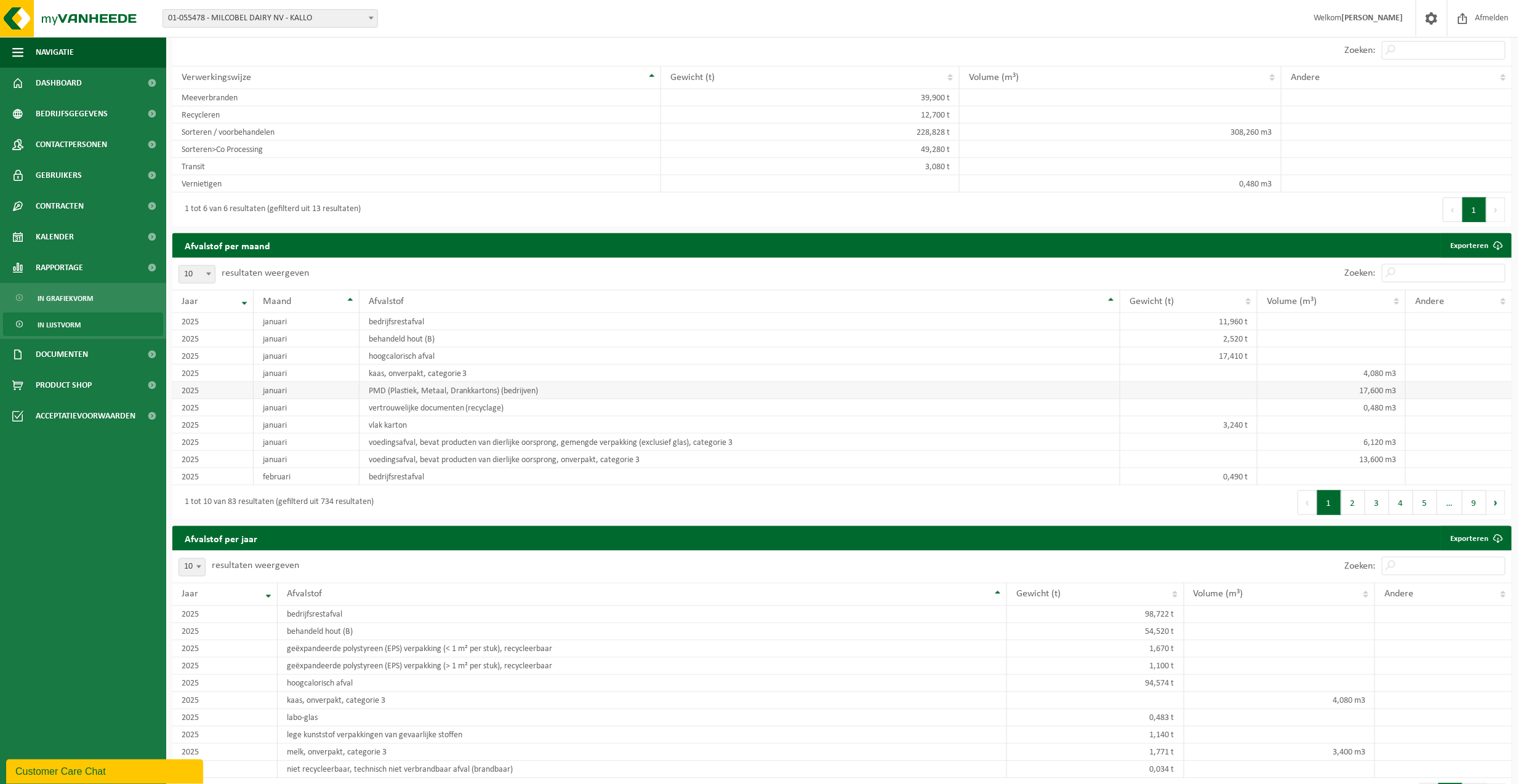
click at [563, 399] on td "PMD (Plastiek, Metaal, Drankkartons) (bedrijven)" at bounding box center [740, 390] width 761 height 17
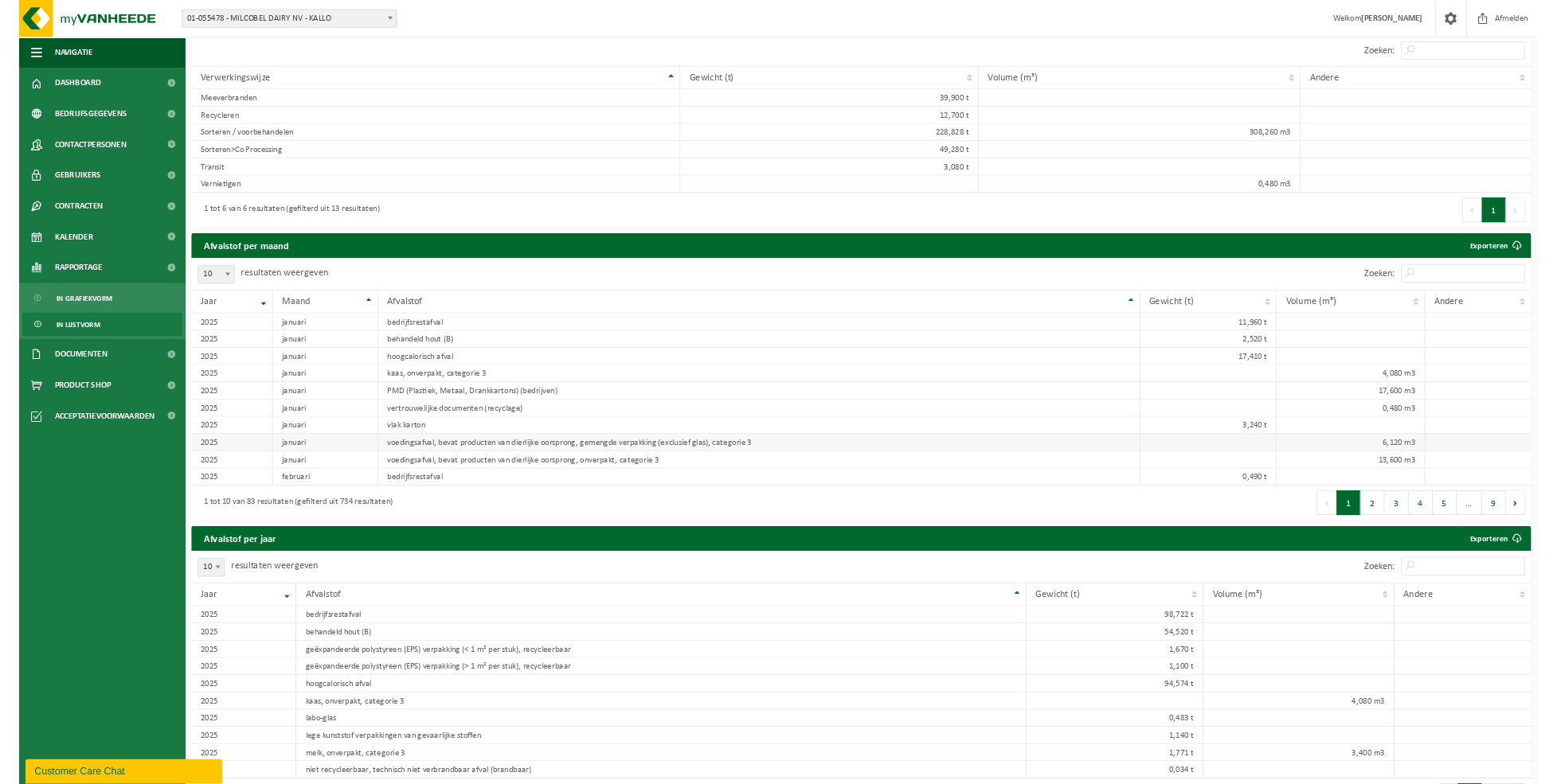
scroll to position [806, 0]
